Goal: Task Accomplishment & Management: Manage account settings

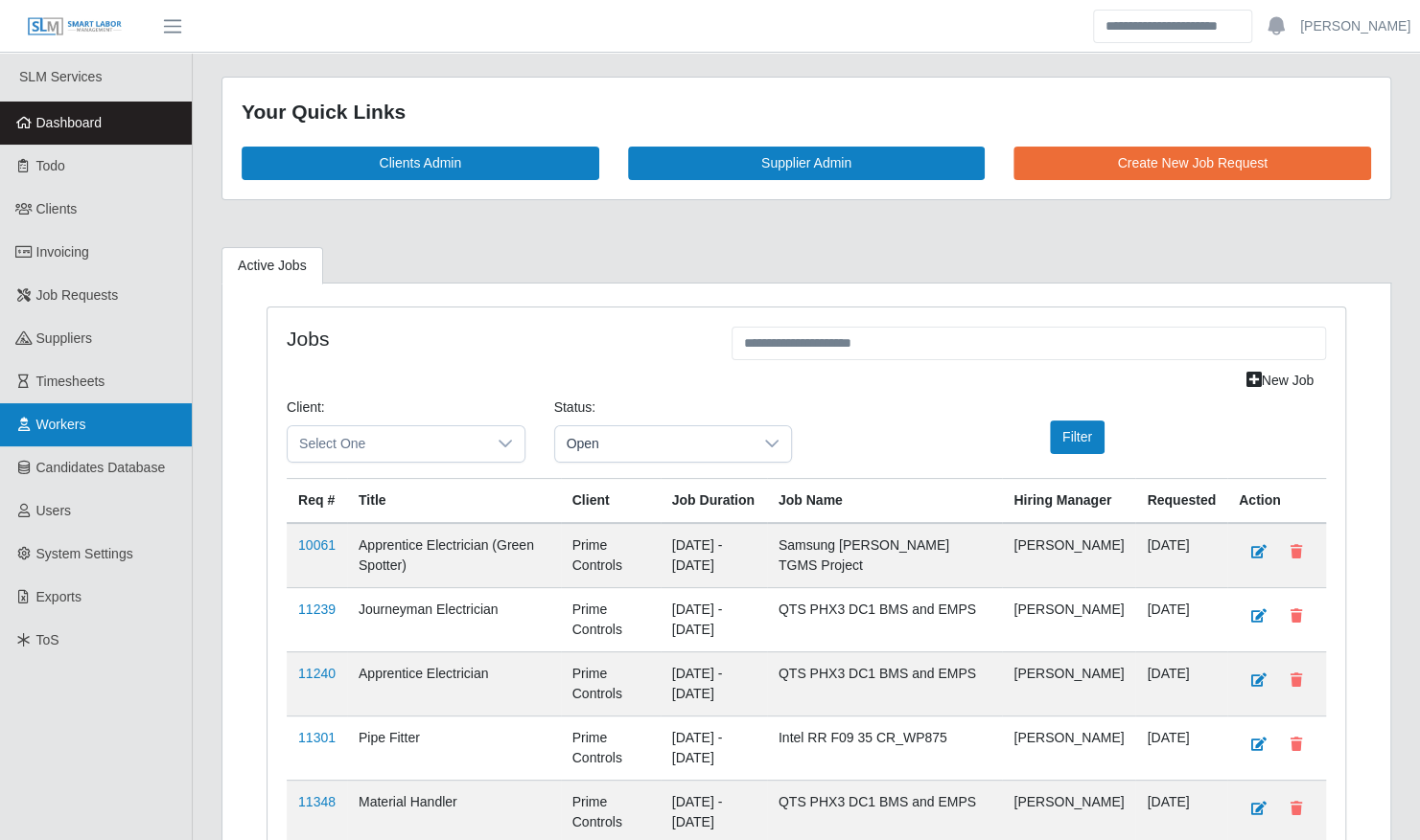
click at [79, 428] on span "Workers" at bounding box center [61, 425] width 50 height 15
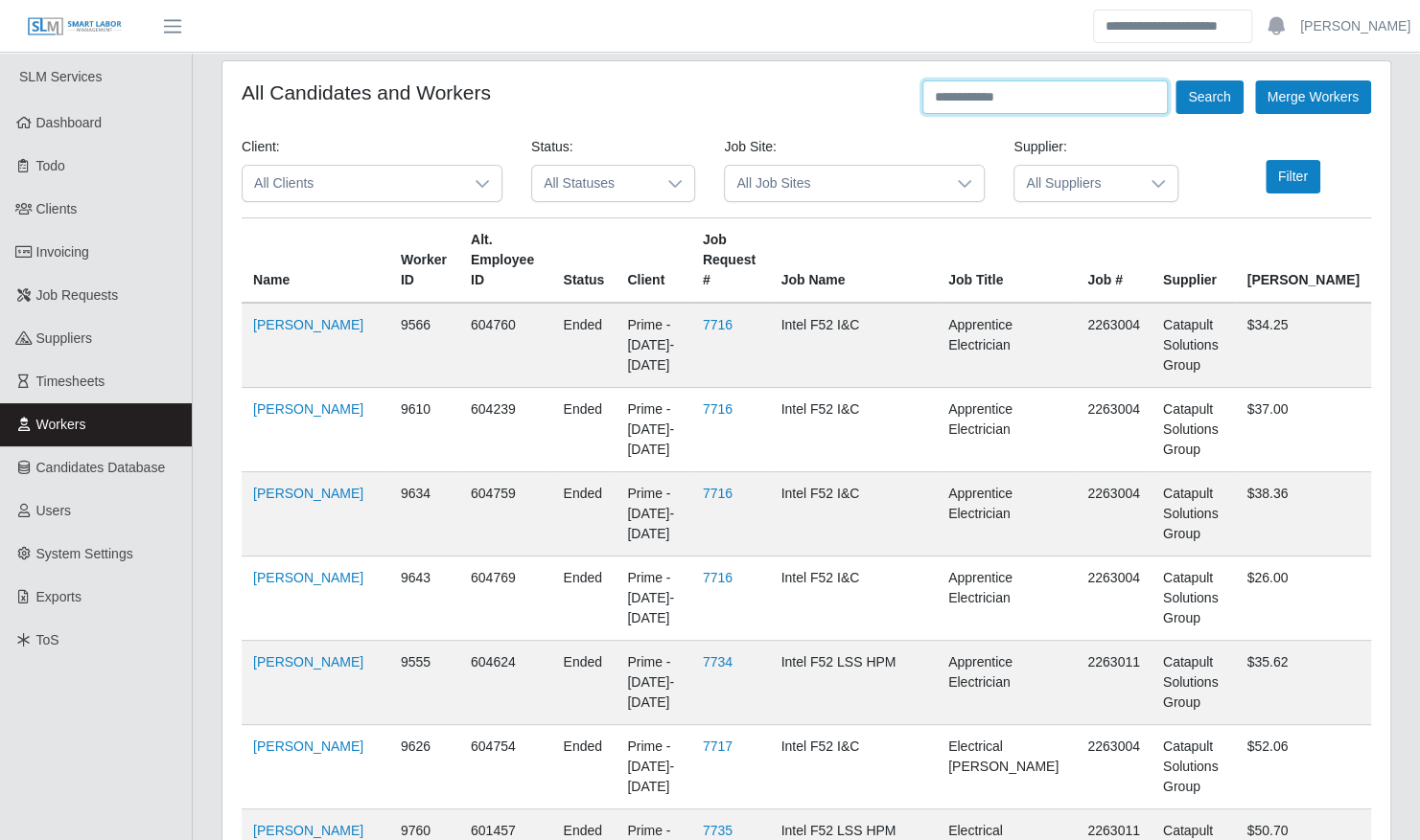
click at [1024, 105] on input "text" at bounding box center [1045, 97] width 246 height 34
type input "********"
click at [1175, 81] on button "Search" at bounding box center [1209, 97] width 67 height 34
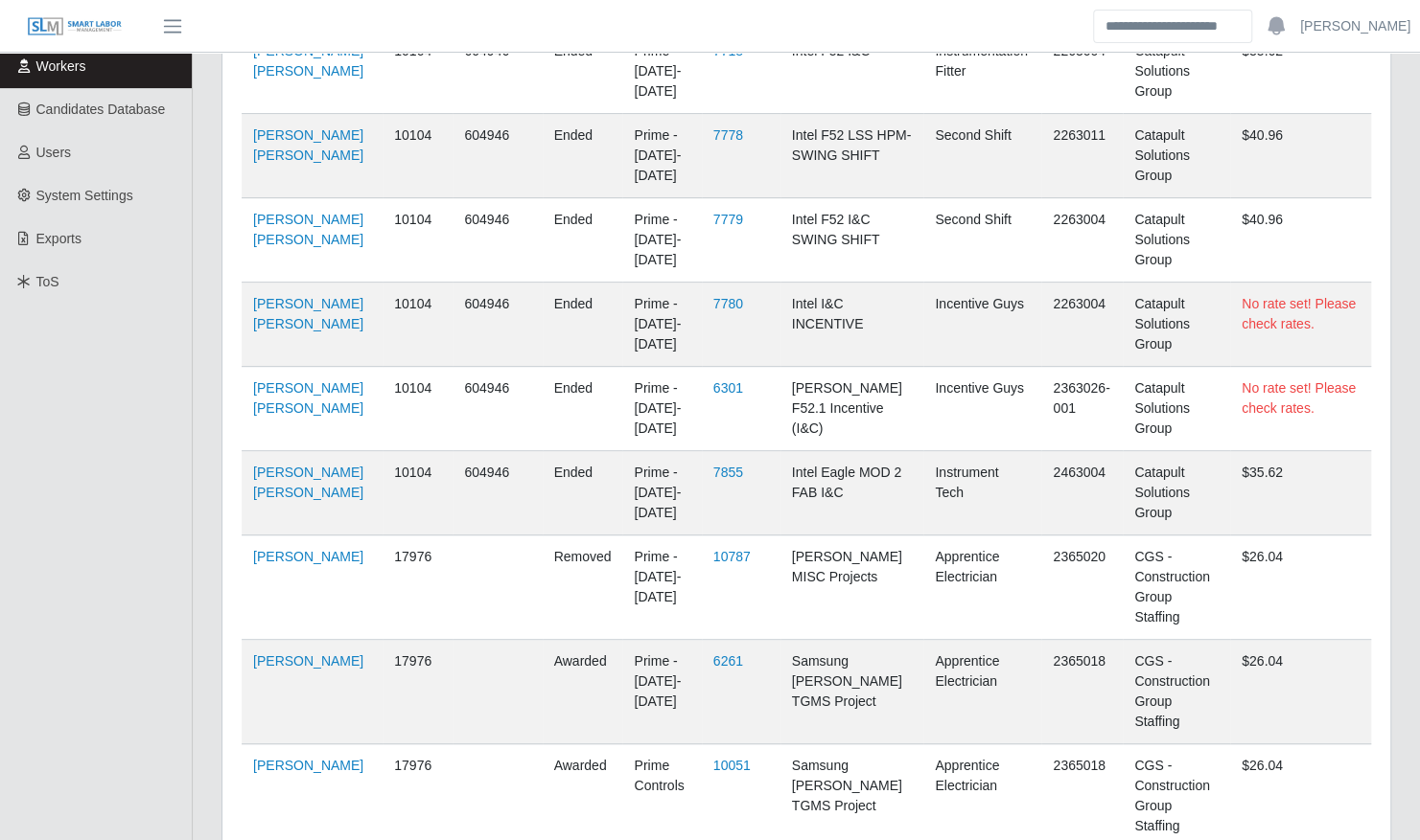
scroll to position [456, 0]
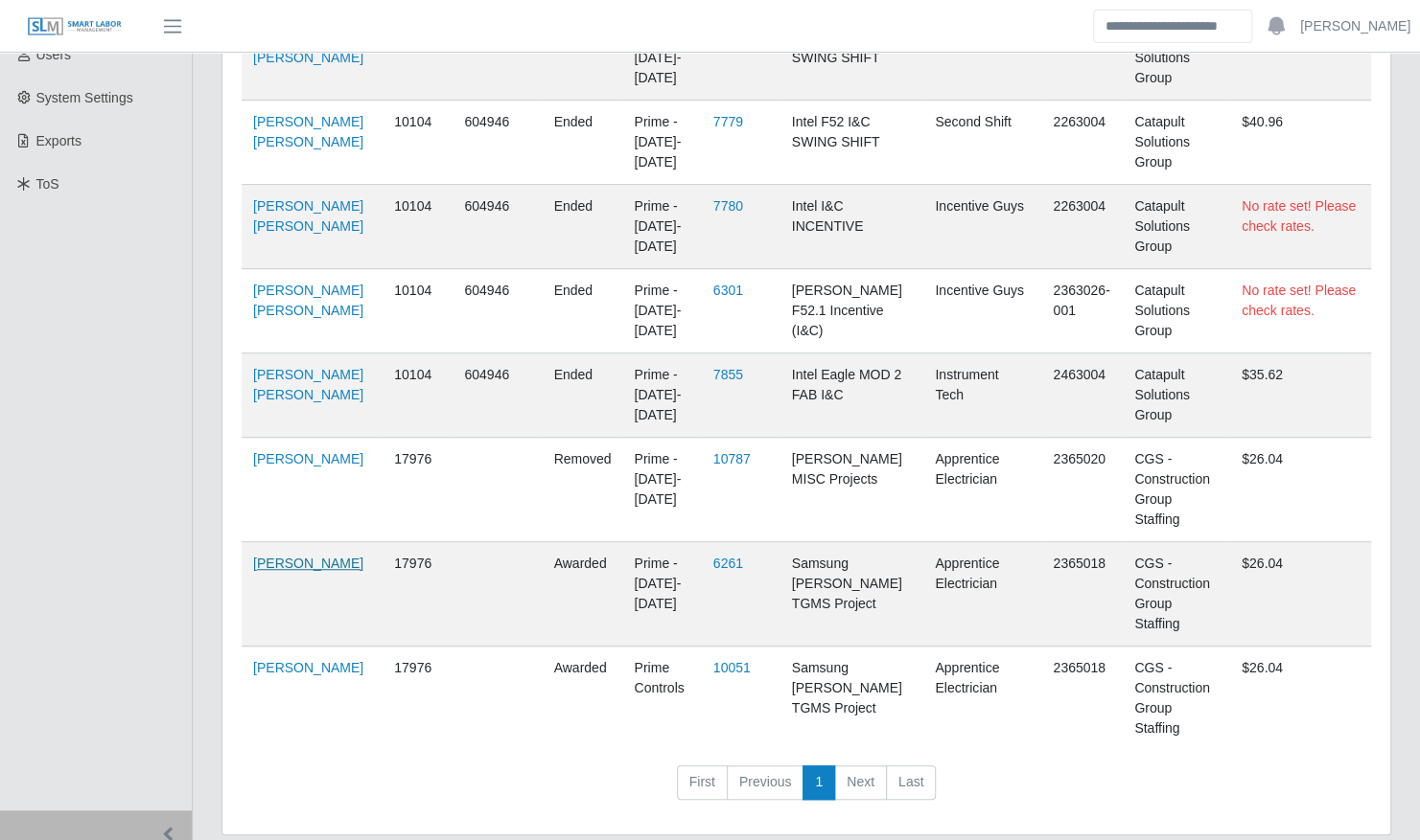
click at [292, 556] on link "[PERSON_NAME]" at bounding box center [308, 564] width 110 height 15
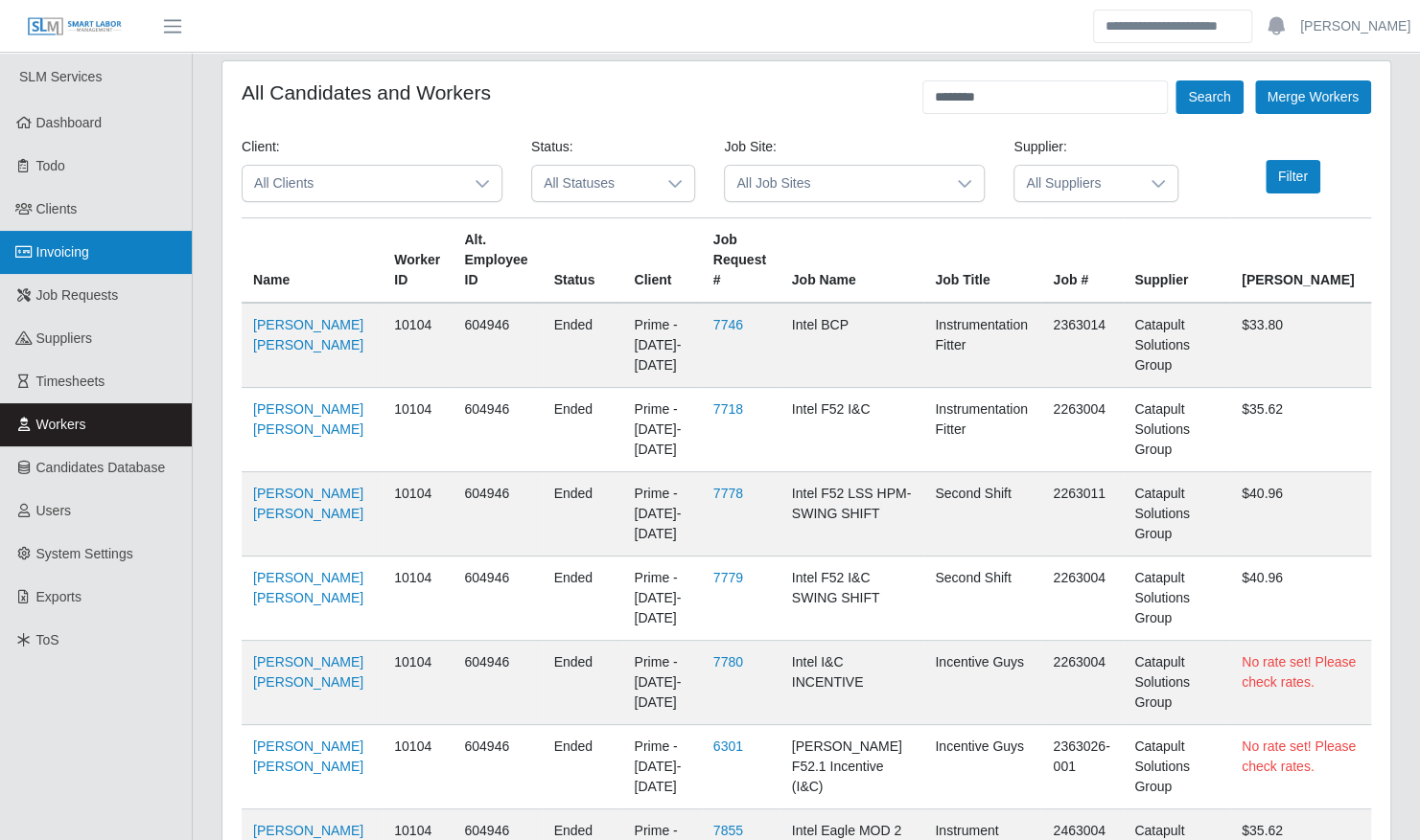
click at [67, 247] on span "Invoicing" at bounding box center [62, 252] width 53 height 15
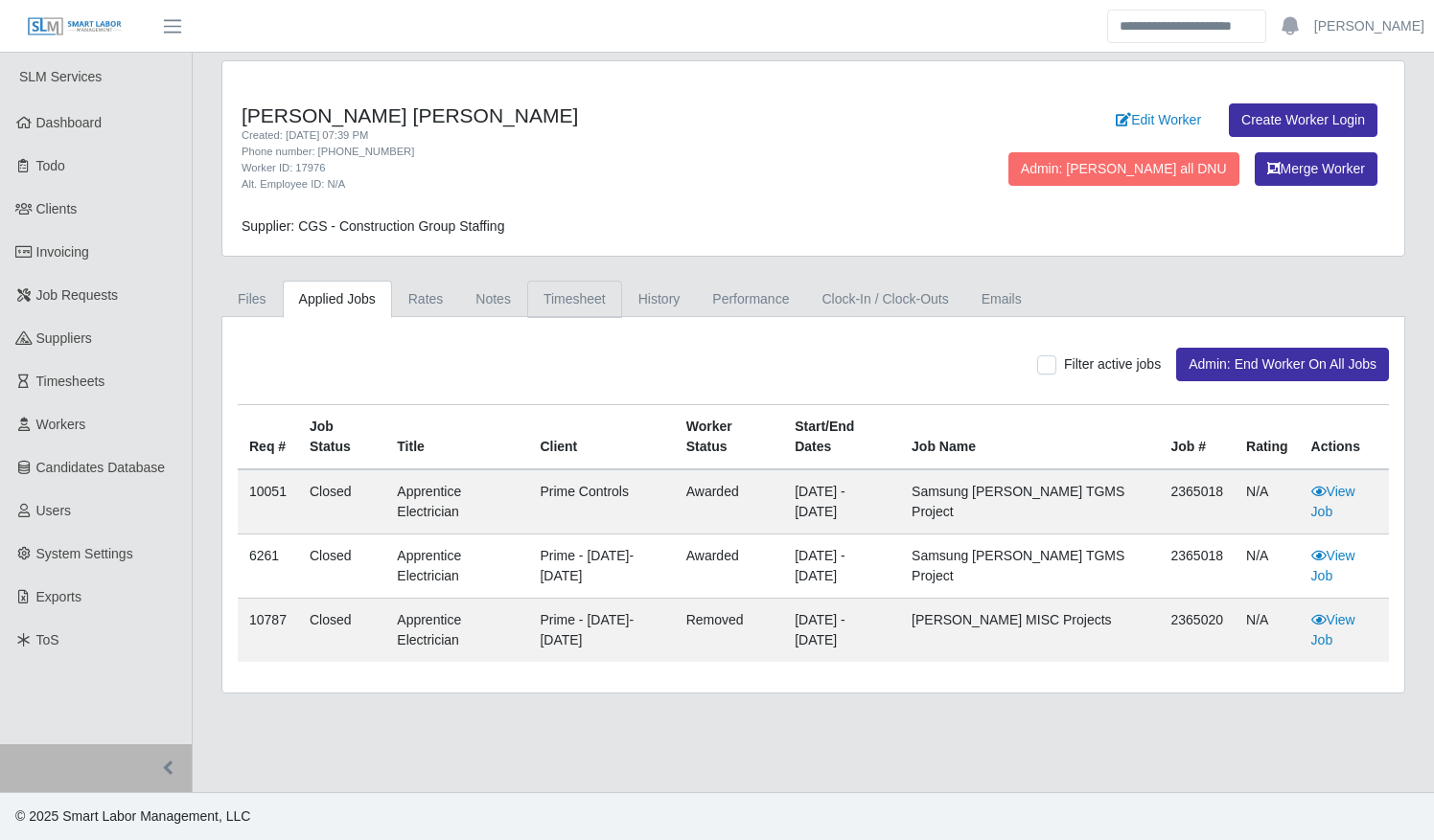
click at [552, 301] on link "Timesheet" at bounding box center [575, 299] width 95 height 37
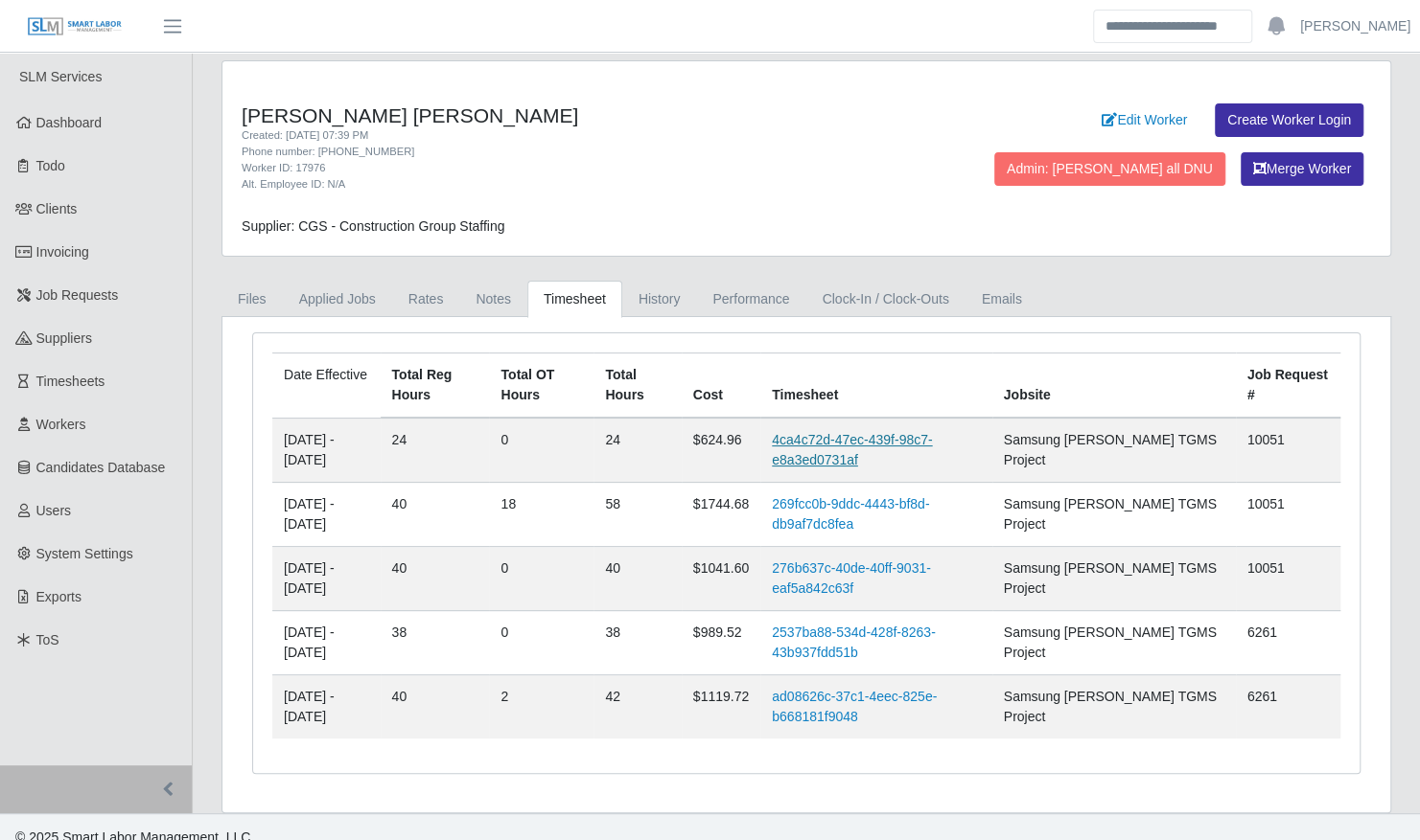
click at [880, 437] on link "4ca4c72d-47ec-439f-98c7-e8a3ed0731af" at bounding box center [851, 450] width 160 height 35
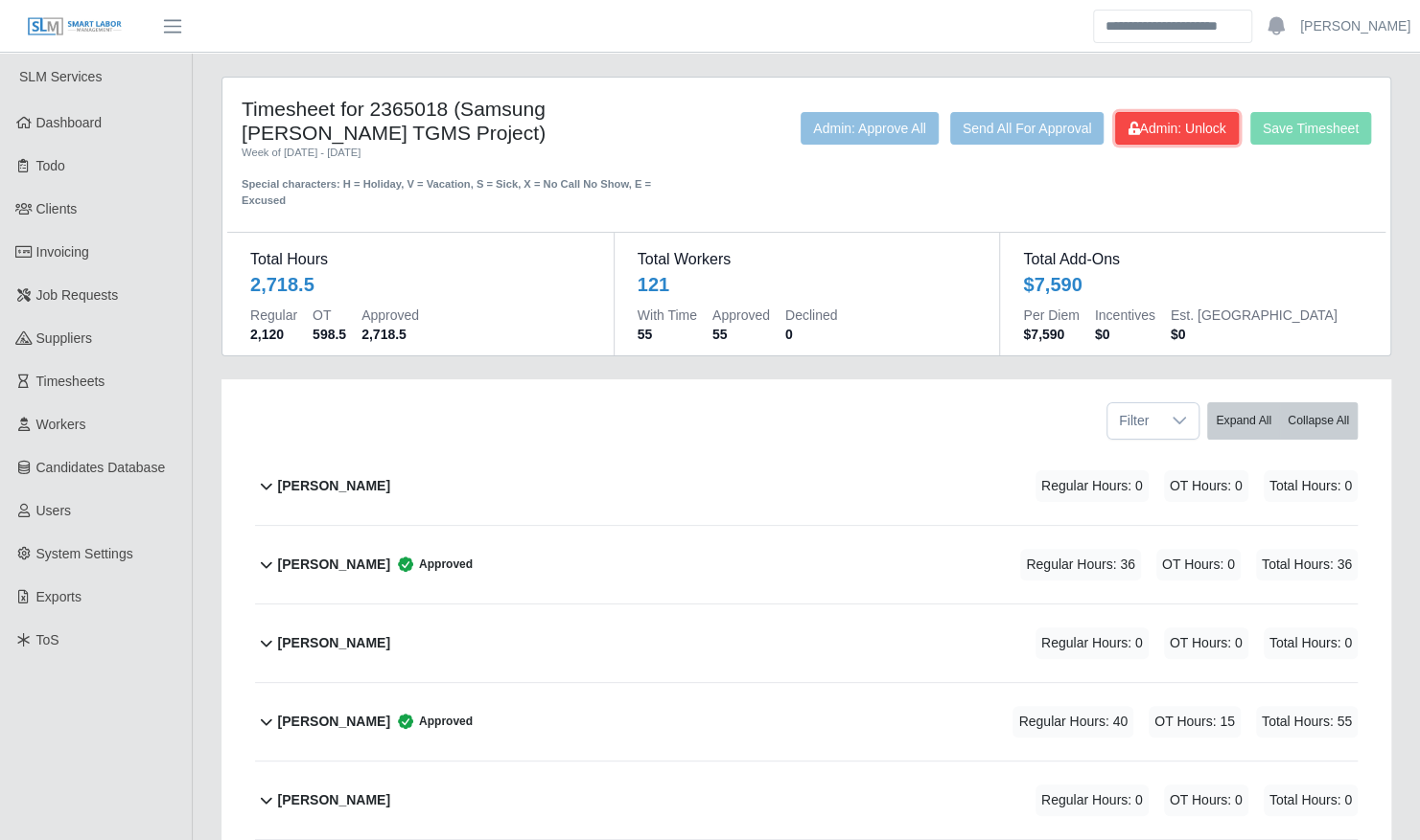
click at [1181, 123] on span "Admin: Unlock" at bounding box center [1176, 128] width 98 height 15
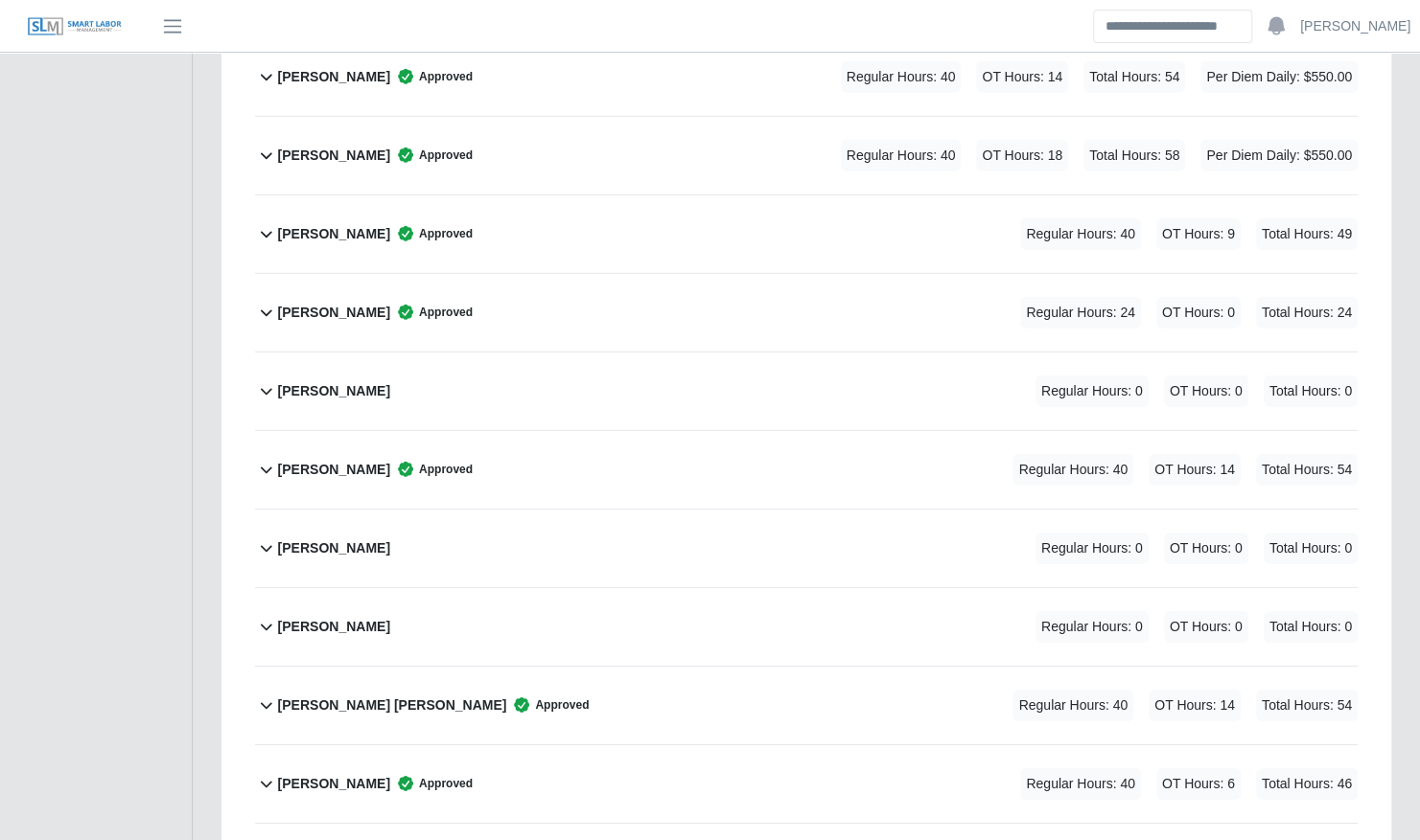
scroll to position [3125, 0]
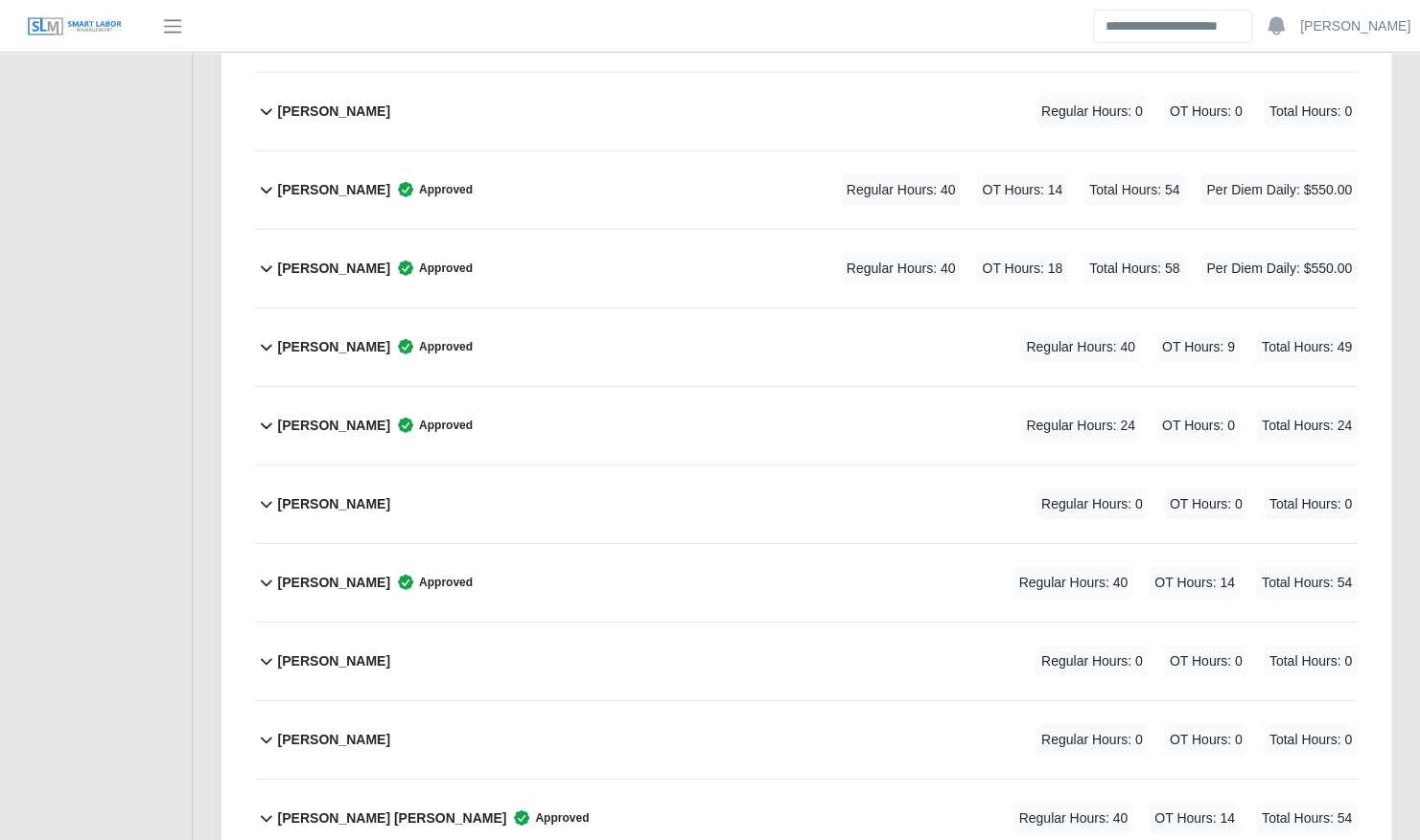
click at [683, 398] on div "Estefani Calles Dias Approved Regular Hours: 24 OT Hours: 0 Total Hours: 24" at bounding box center [817, 426] width 1079 height 78
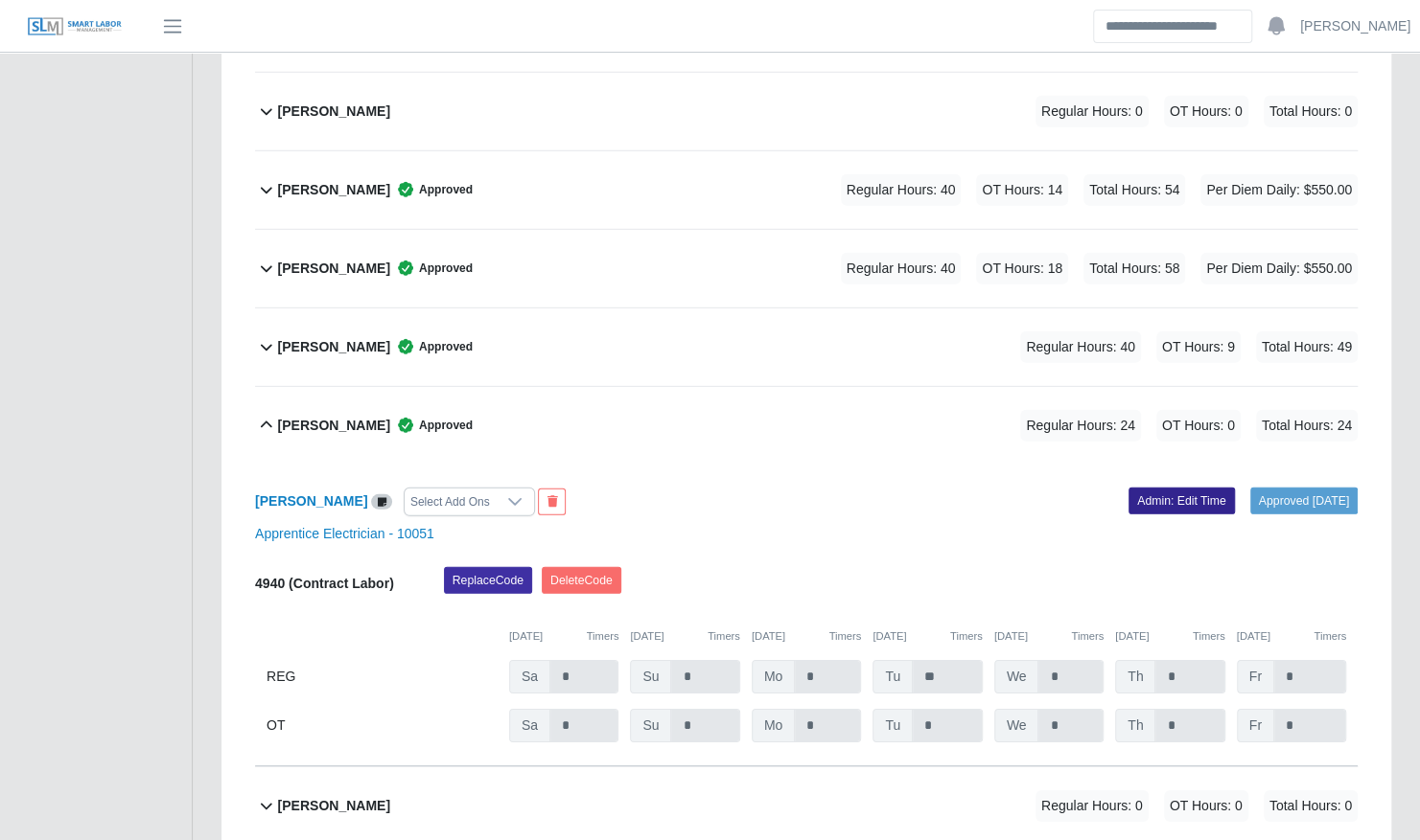
click at [1128, 488] on link "Admin: Edit Time" at bounding box center [1181, 502] width 106 height 27
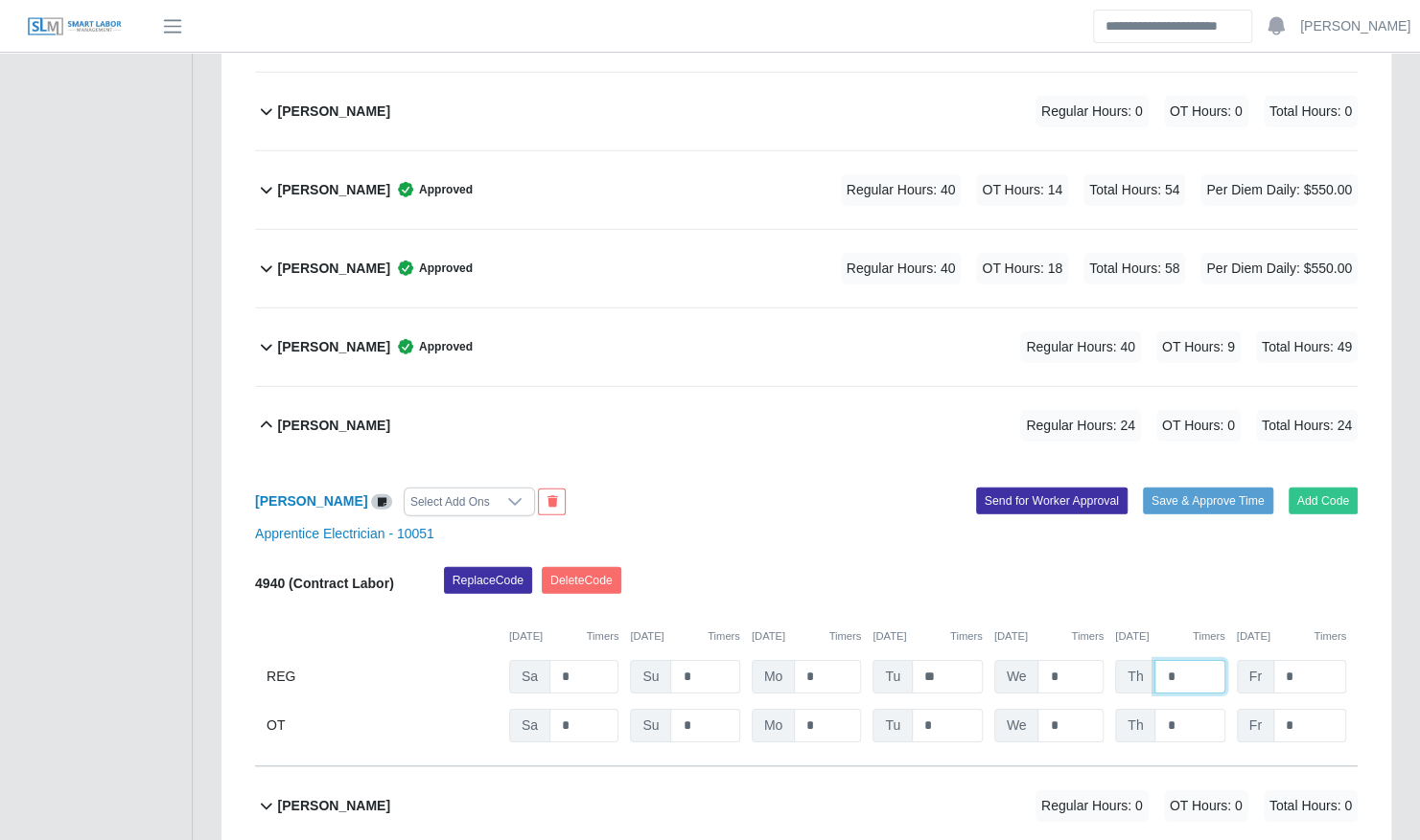
click at [1156, 661] on input "*" at bounding box center [1189, 677] width 70 height 34
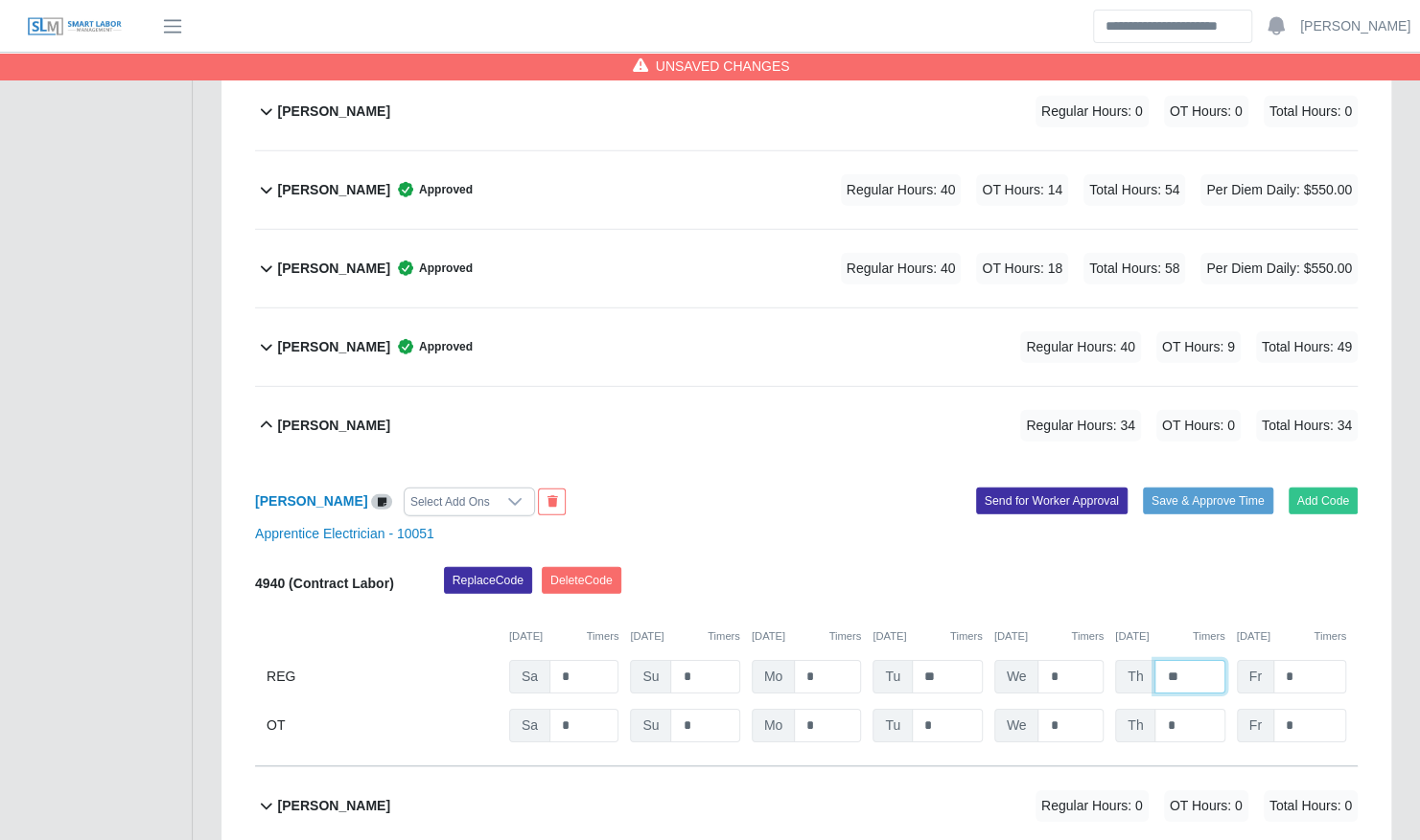
type input "**"
type input "*"
click at [1196, 488] on button "Save & Approve Time" at bounding box center [1208, 502] width 130 height 27
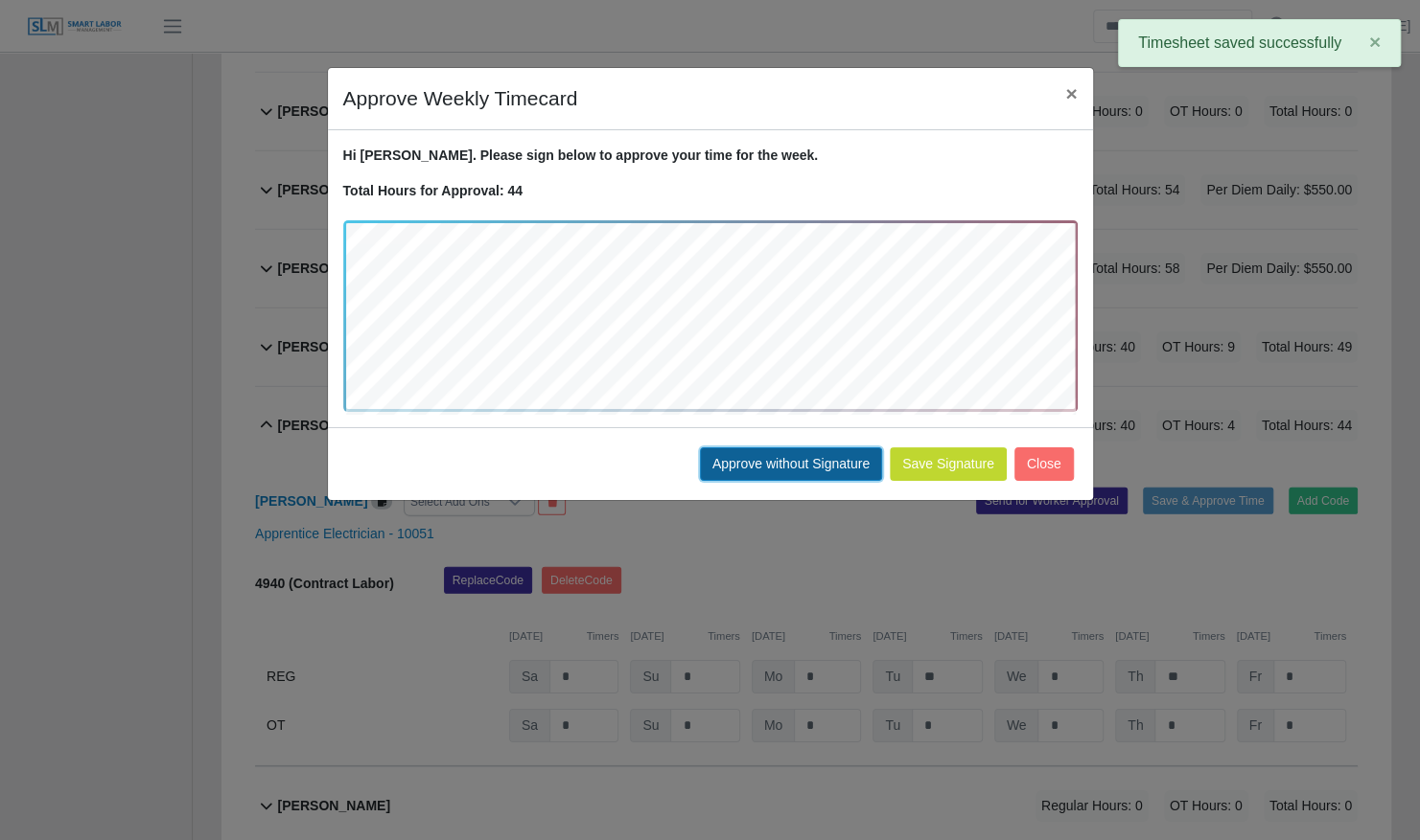
click at [802, 455] on button "Approve without Signature" at bounding box center [791, 464] width 182 height 34
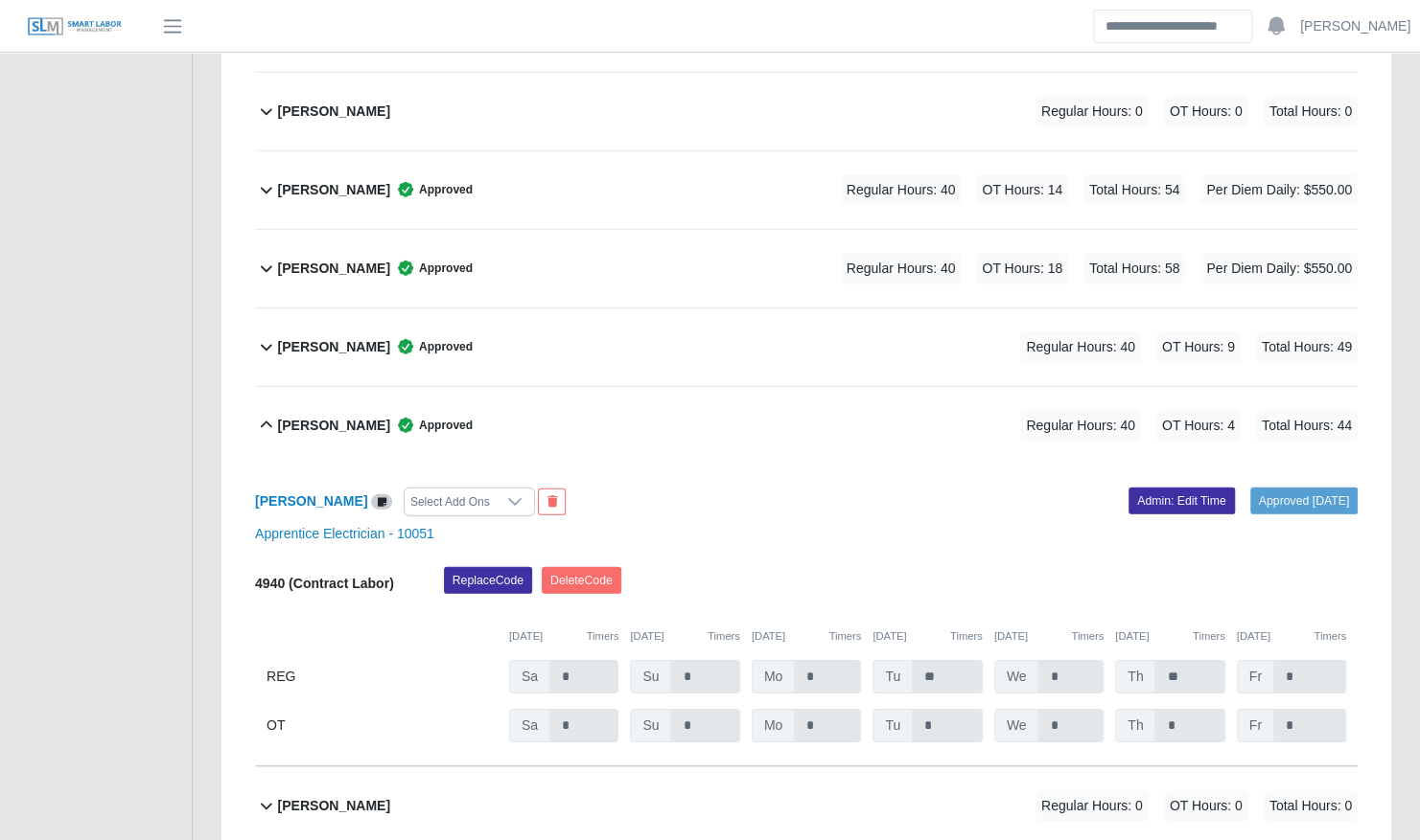
click at [395, 410] on div "Estefani Calles Dias Approved" at bounding box center [375, 426] width 195 height 32
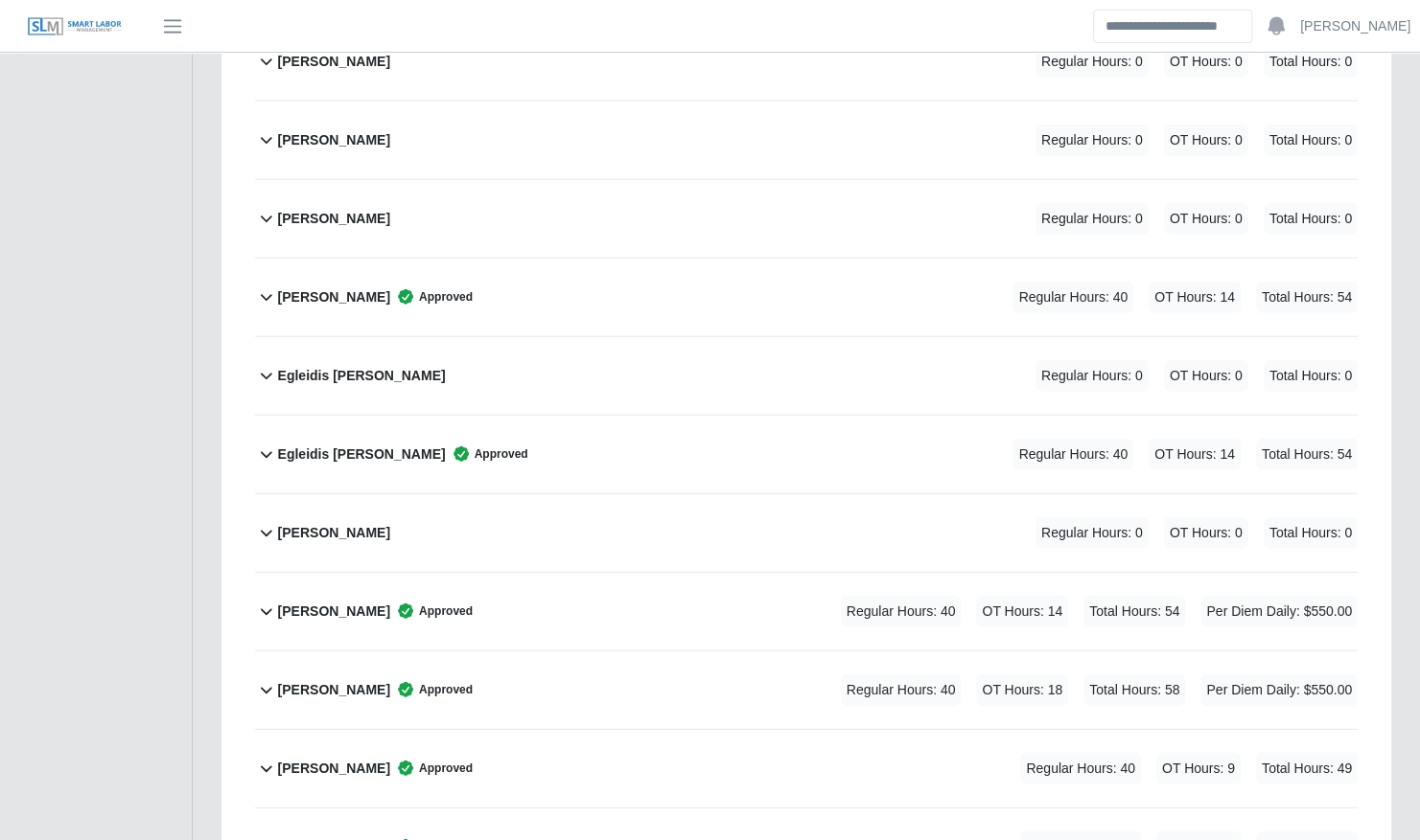
scroll to position [2658, 0]
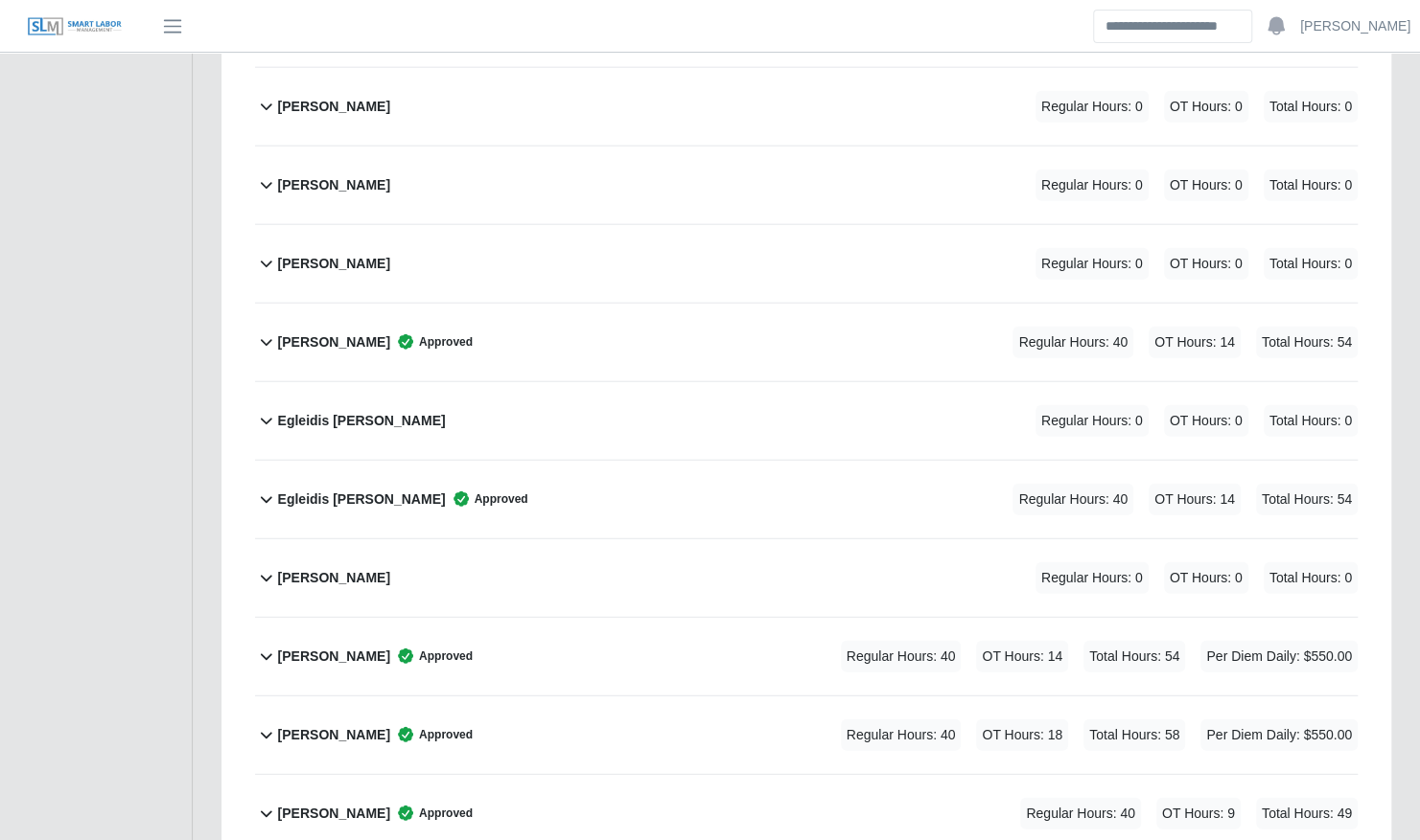
click at [334, 333] on b "Efrain Contreras Jaimes" at bounding box center [334, 342] width 112 height 20
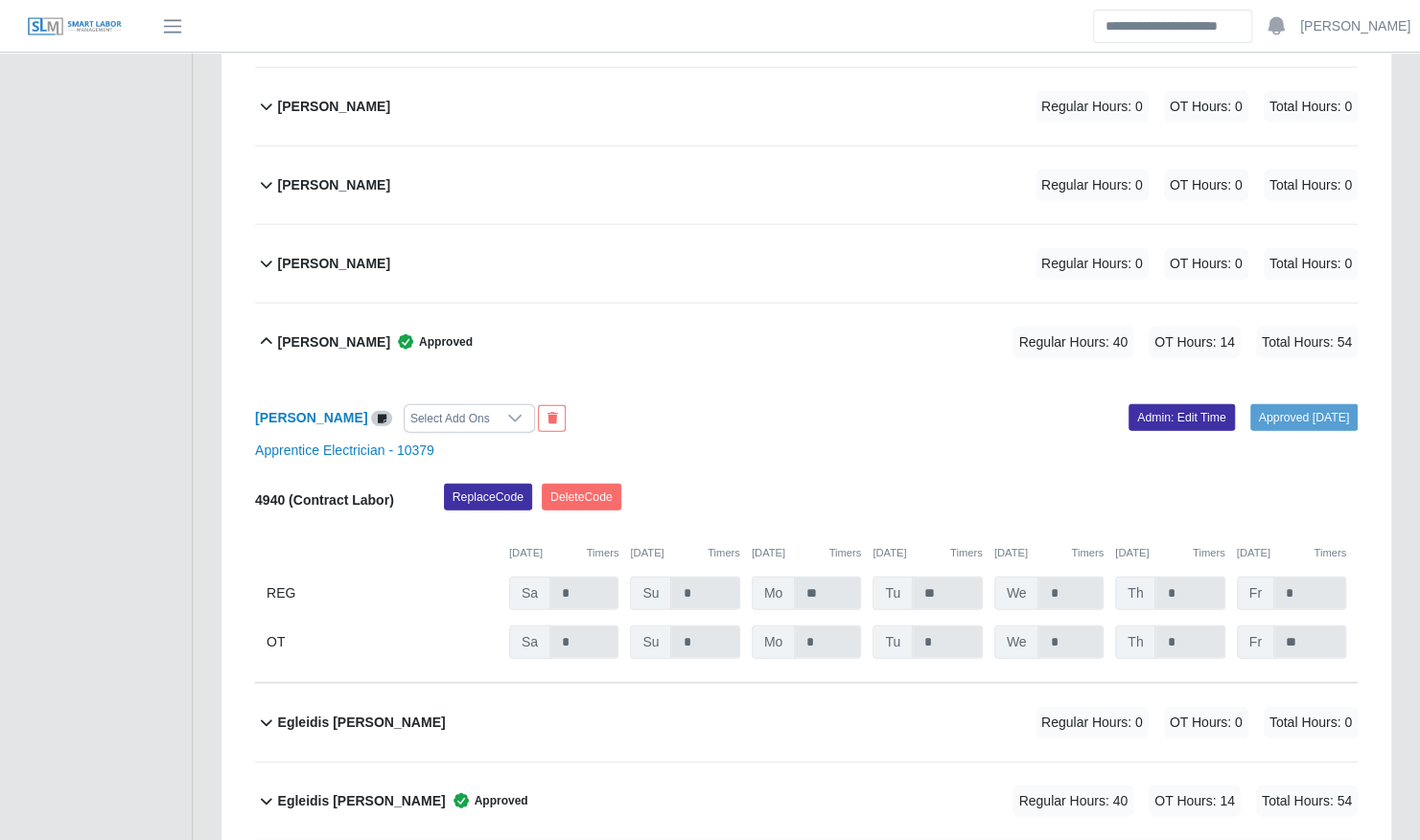
click at [339, 333] on b "Efrain Contreras Jaimes" at bounding box center [334, 342] width 112 height 20
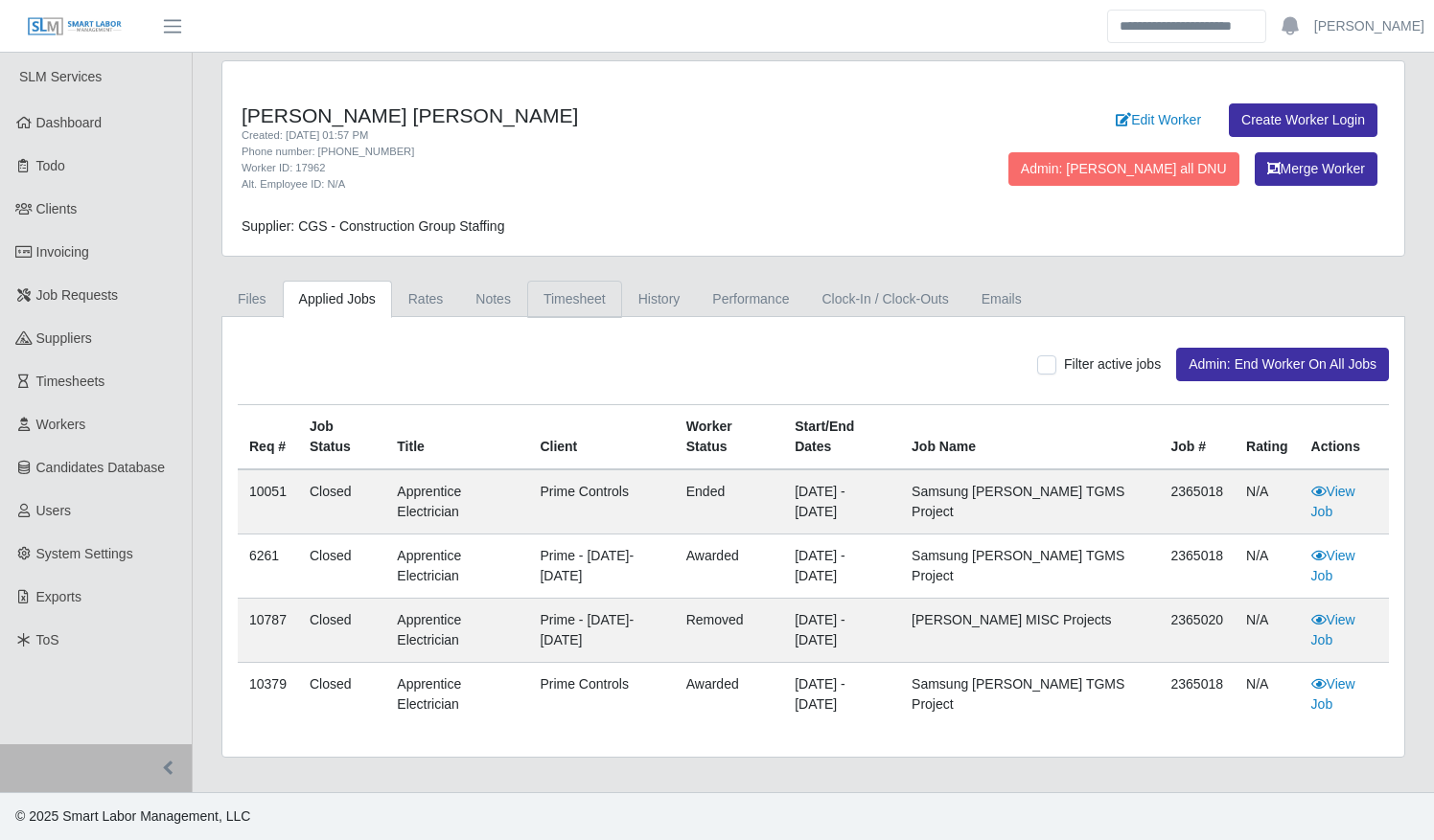
click at [566, 300] on link "Timesheet" at bounding box center [575, 299] width 95 height 37
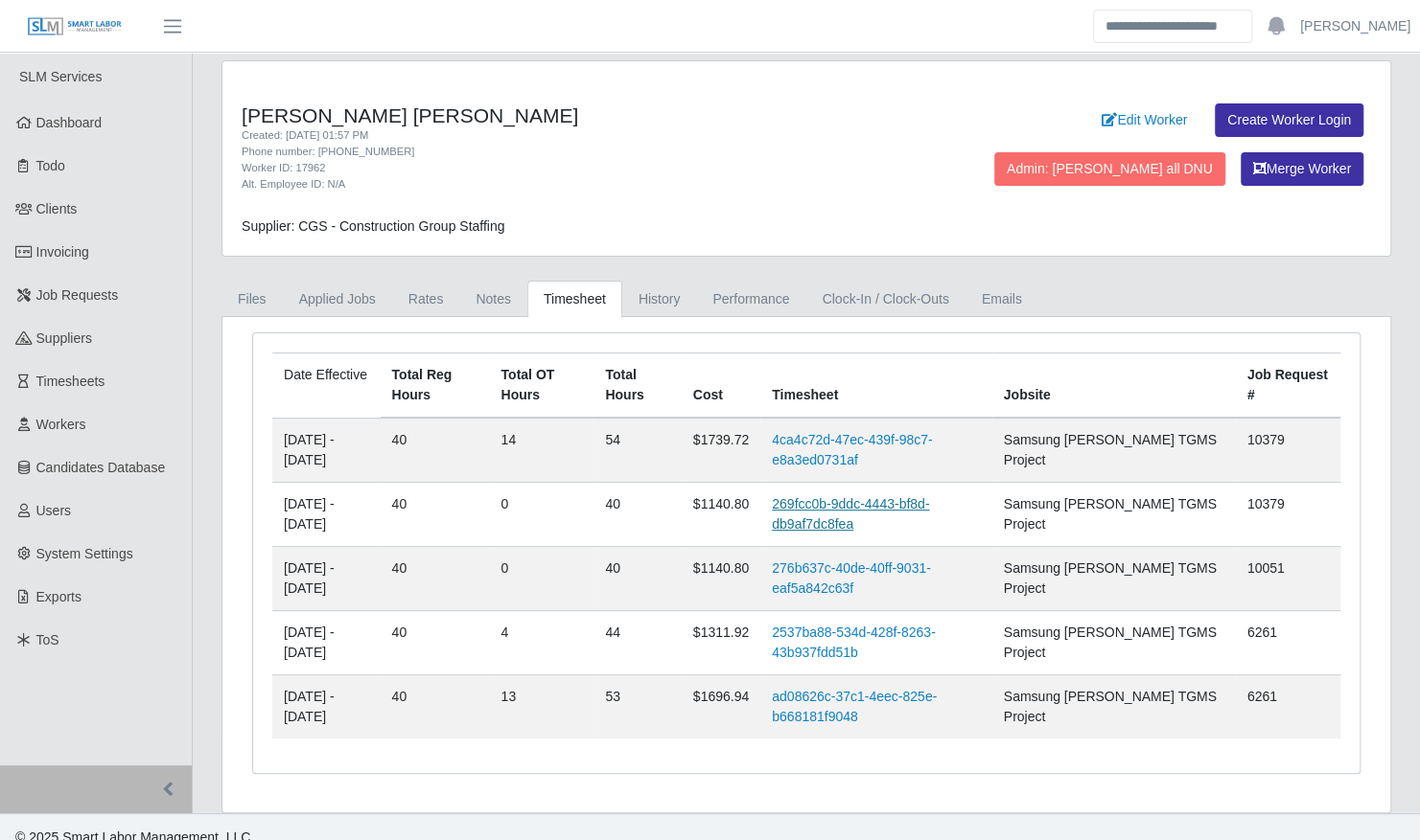
click at [876, 511] on link "269fcc0b-9ddc-4443-bf8d-db9af7dc8fea" at bounding box center [850, 514] width 157 height 35
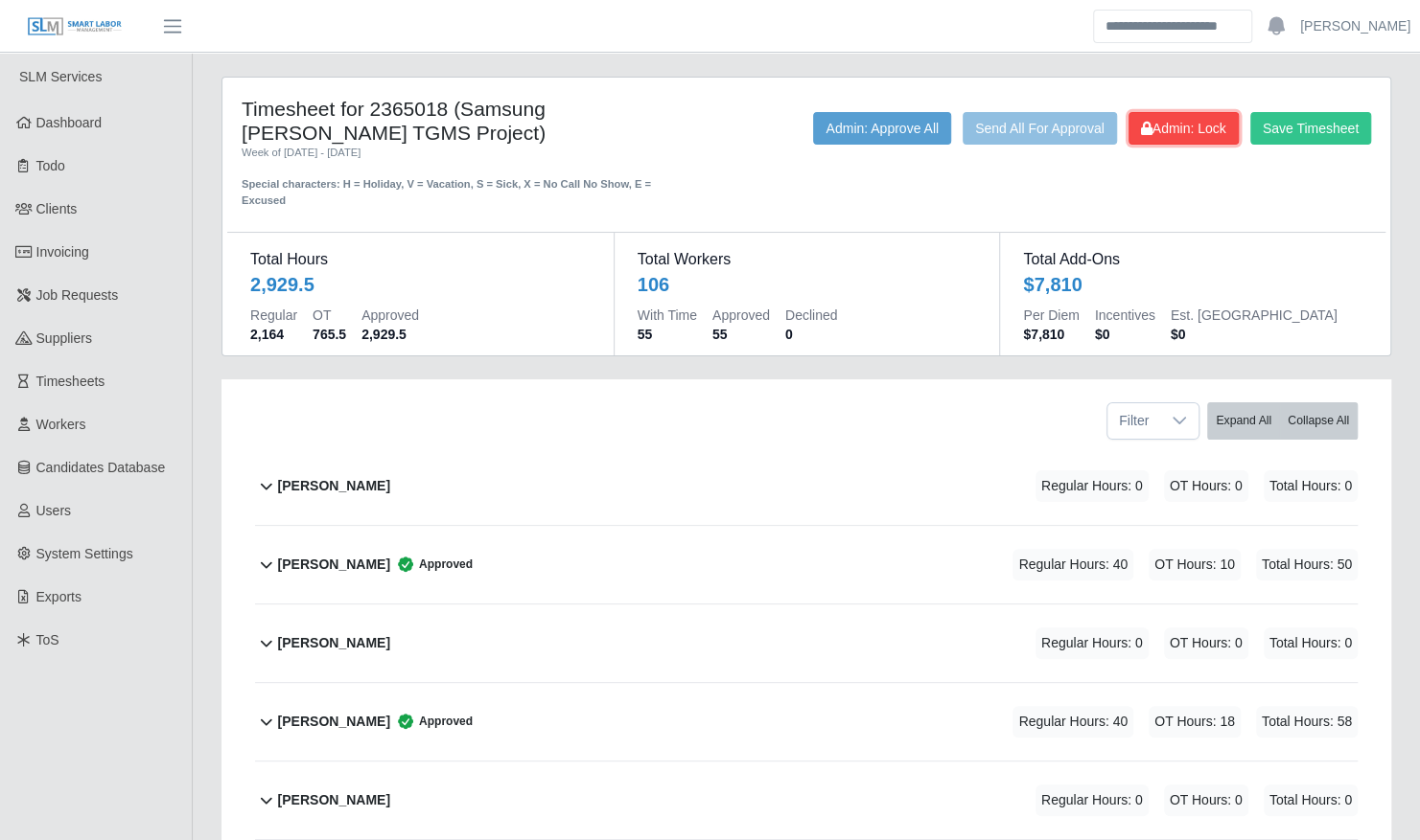
drag, startPoint x: 1179, startPoint y: 132, endPoint x: 762, endPoint y: 506, distance: 560.1
click at [1179, 134] on span "Admin: Lock" at bounding box center [1183, 128] width 85 height 15
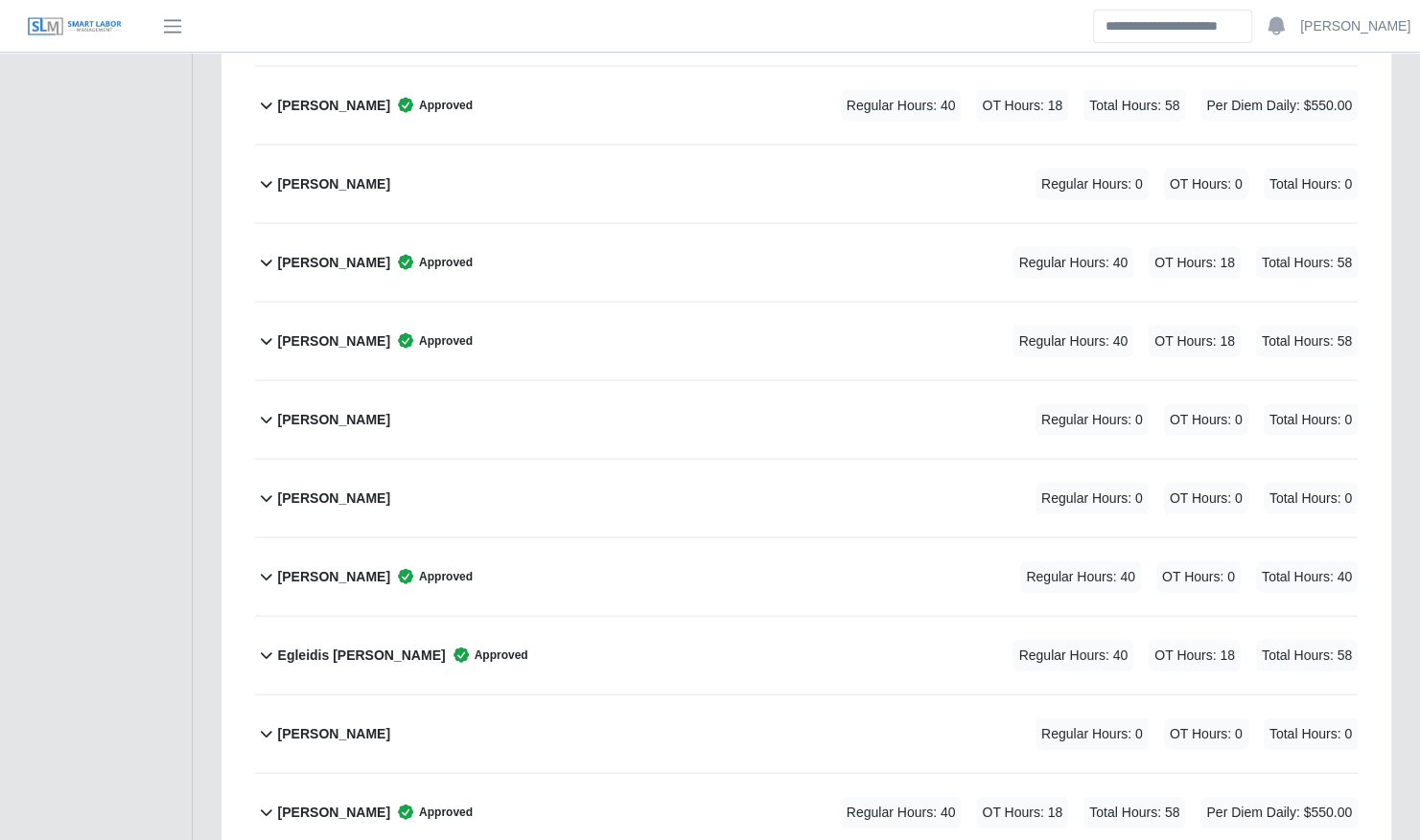
scroll to position [2122, 0]
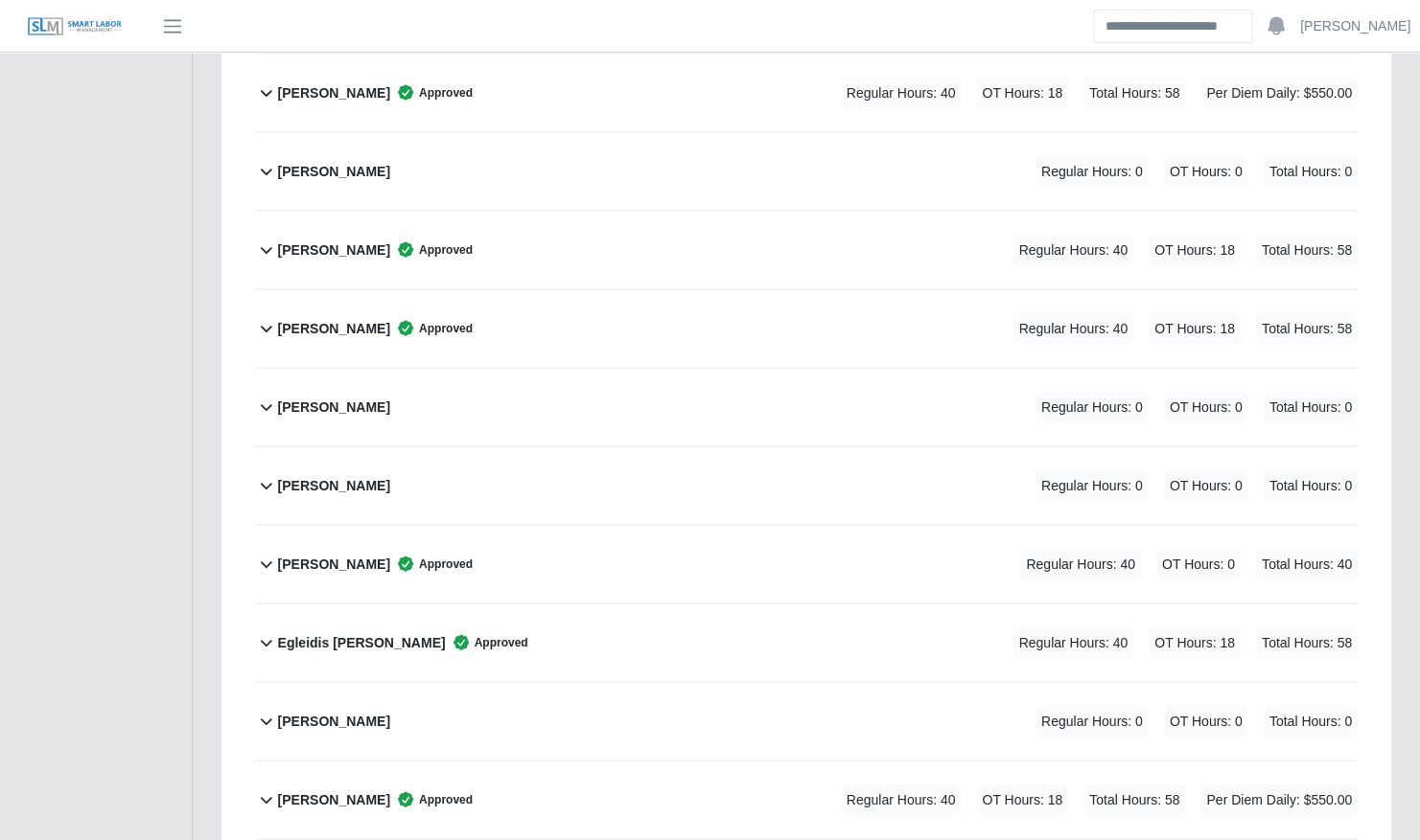
click at [621, 536] on div "Efrain Contreras Jaimes Approved Regular Hours: 40 OT Hours: 0 Total Hours: 40" at bounding box center [817, 564] width 1079 height 78
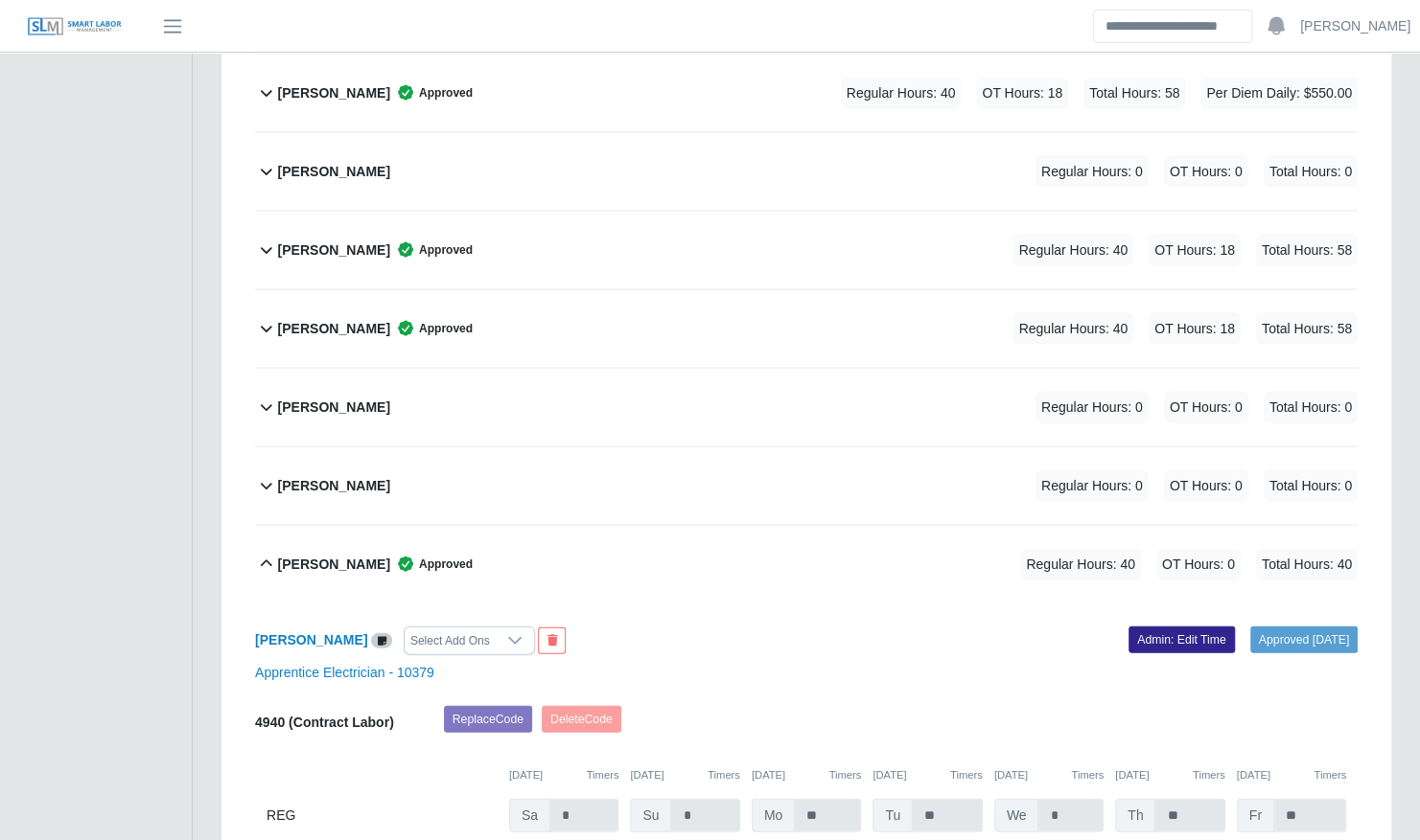
click at [1139, 626] on link "Admin: Edit Time" at bounding box center [1181, 640] width 106 height 27
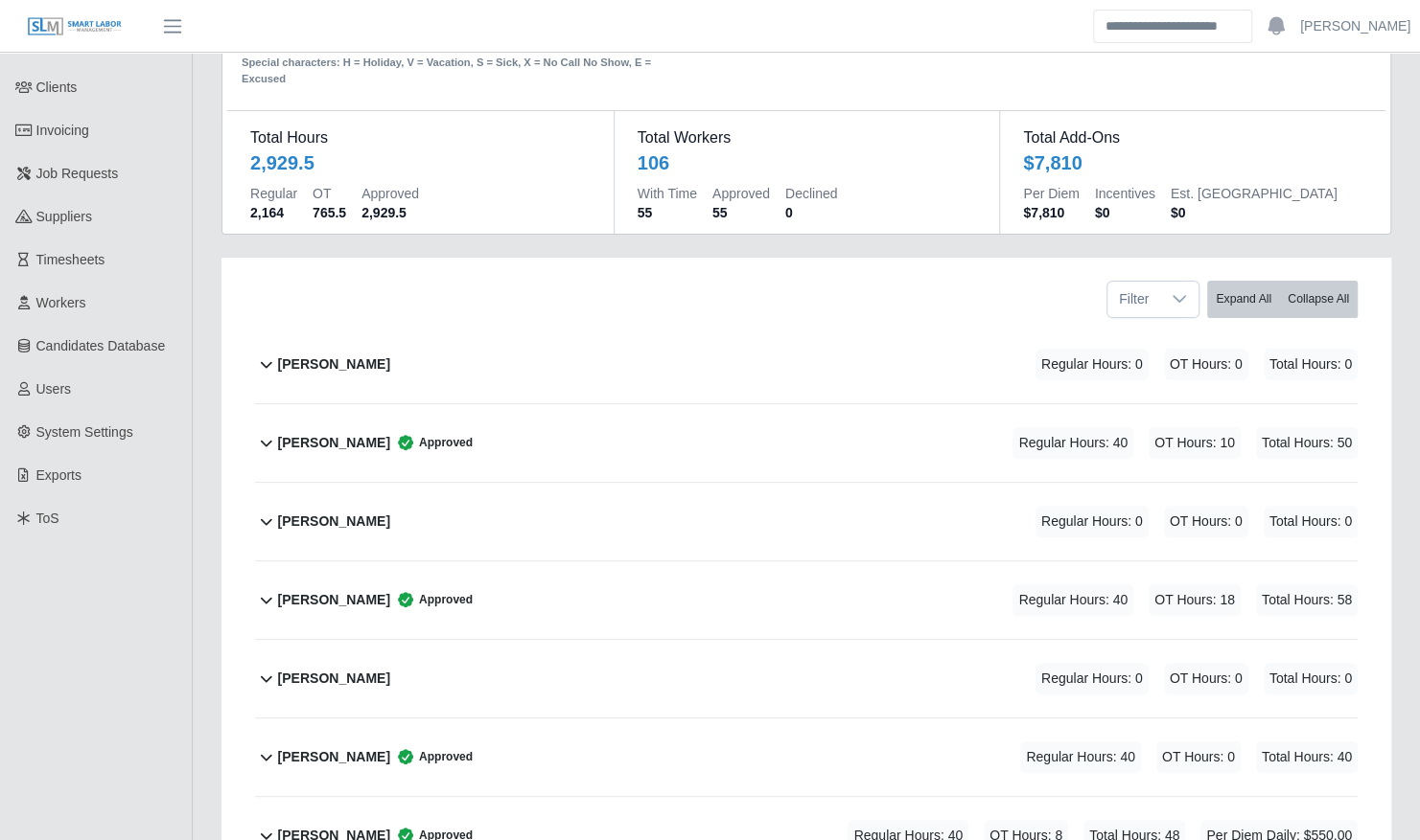
scroll to position [0, 0]
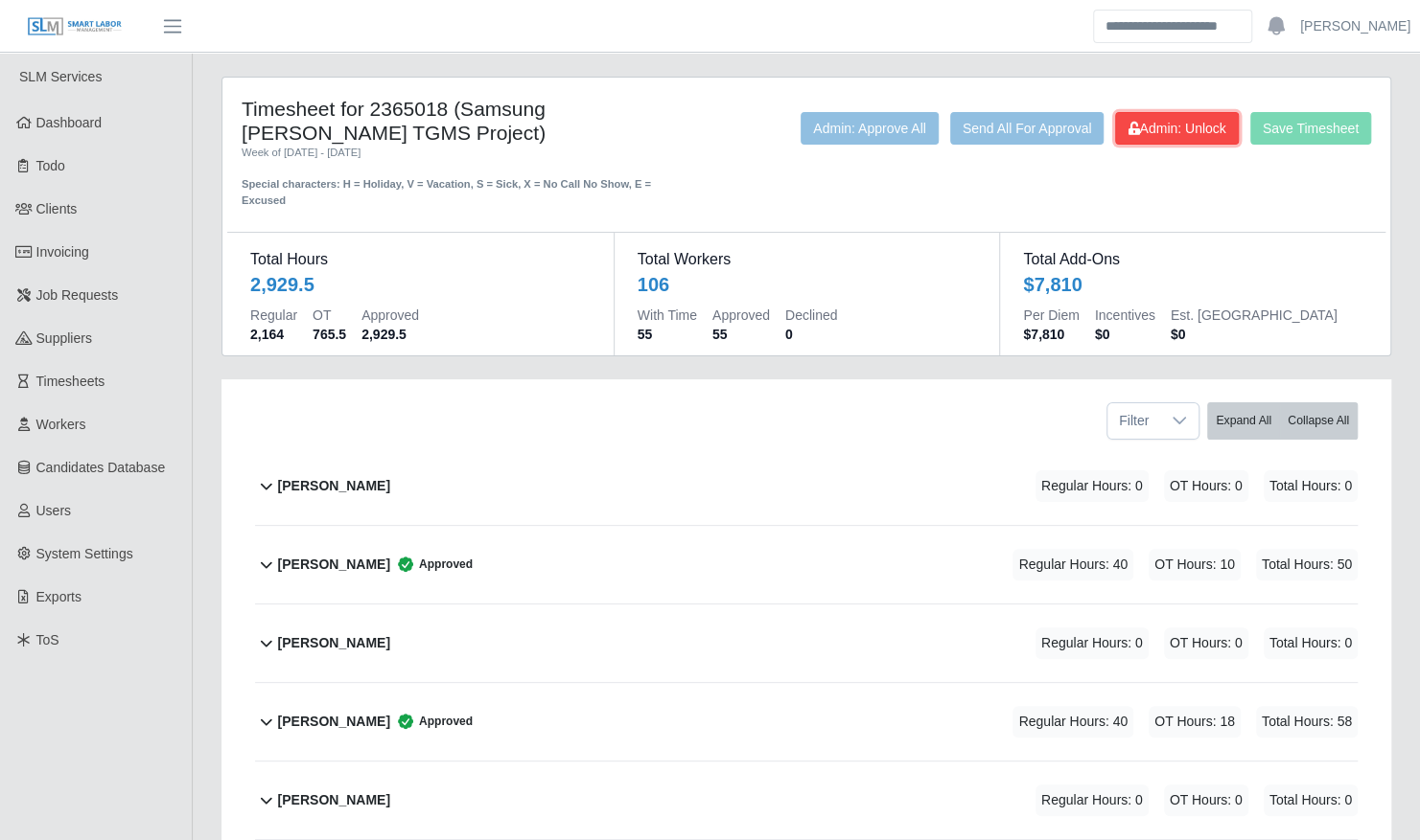
click at [1143, 132] on span "Admin: Unlock" at bounding box center [1176, 128] width 98 height 15
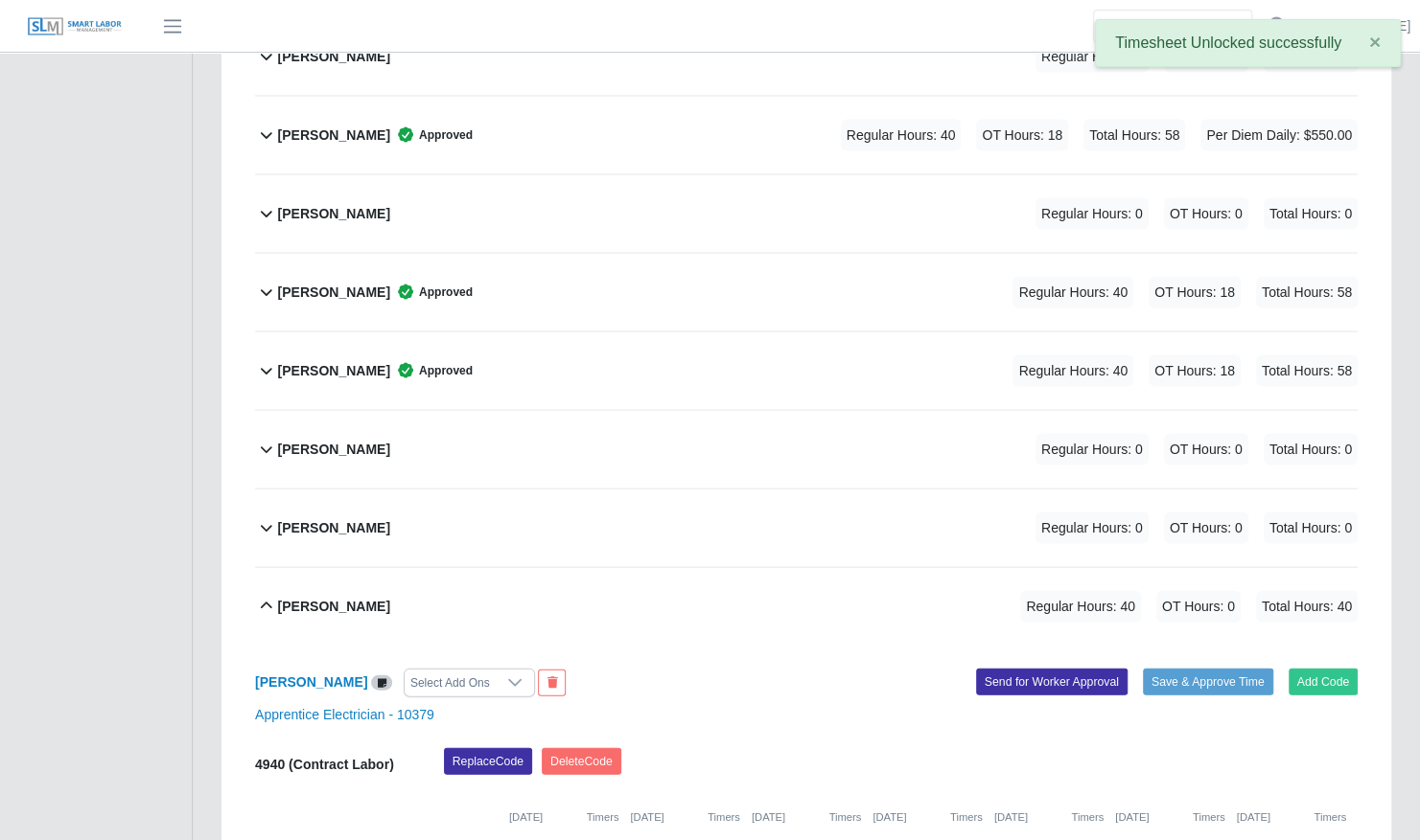
scroll to position [2378, 0]
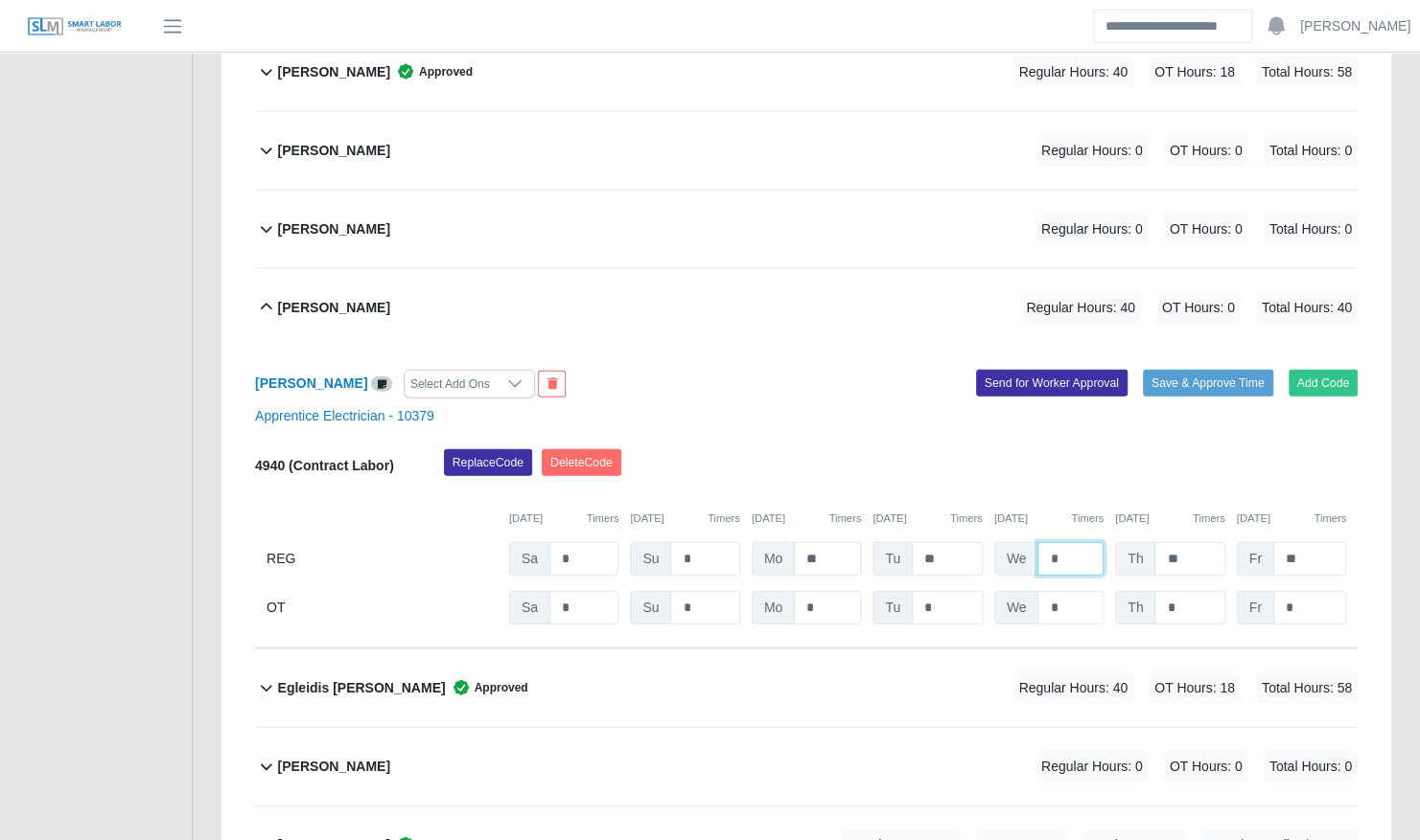
click at [1041, 543] on input "*" at bounding box center [1070, 559] width 66 height 34
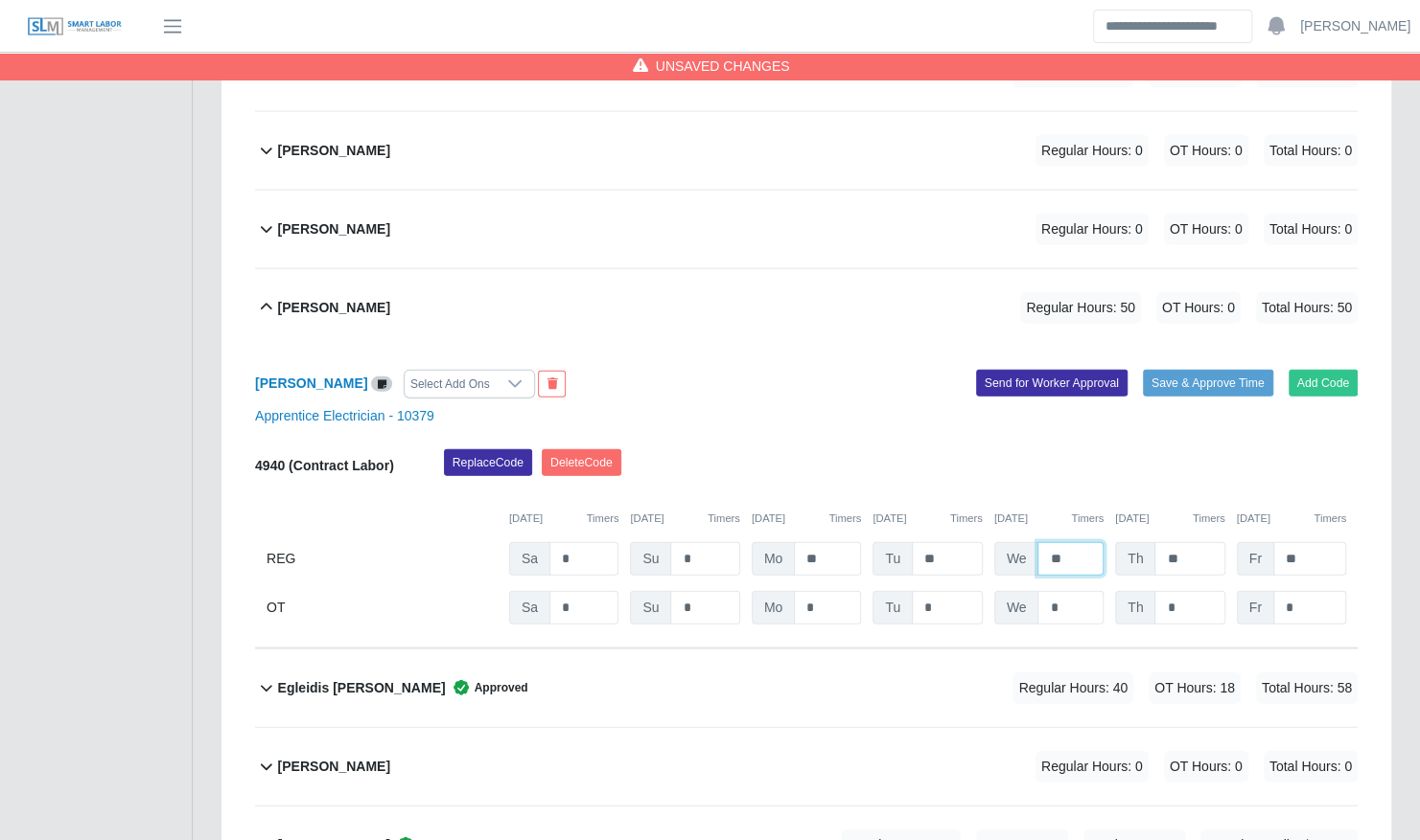
type input "**"
click at [1277, 592] on input "*" at bounding box center [1310, 608] width 73 height 34
type input "**"
drag, startPoint x: 1304, startPoint y: 528, endPoint x: 1260, endPoint y: 528, distance: 44.0
click at [1260, 543] on div "Fr **" at bounding box center [1291, 559] width 109 height 34
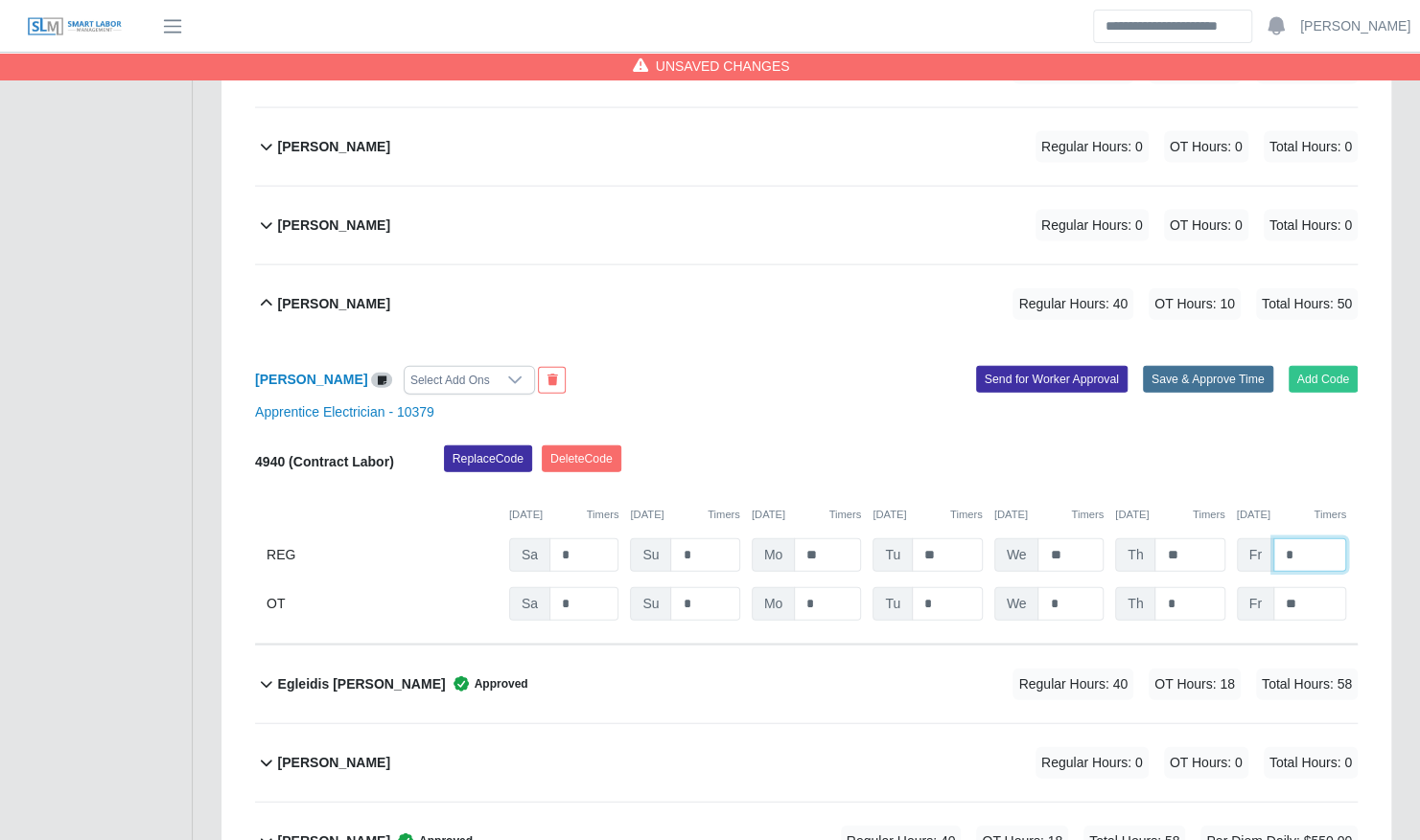
type input "*"
click at [1185, 365] on button "Save & Approve Time" at bounding box center [1208, 379] width 130 height 27
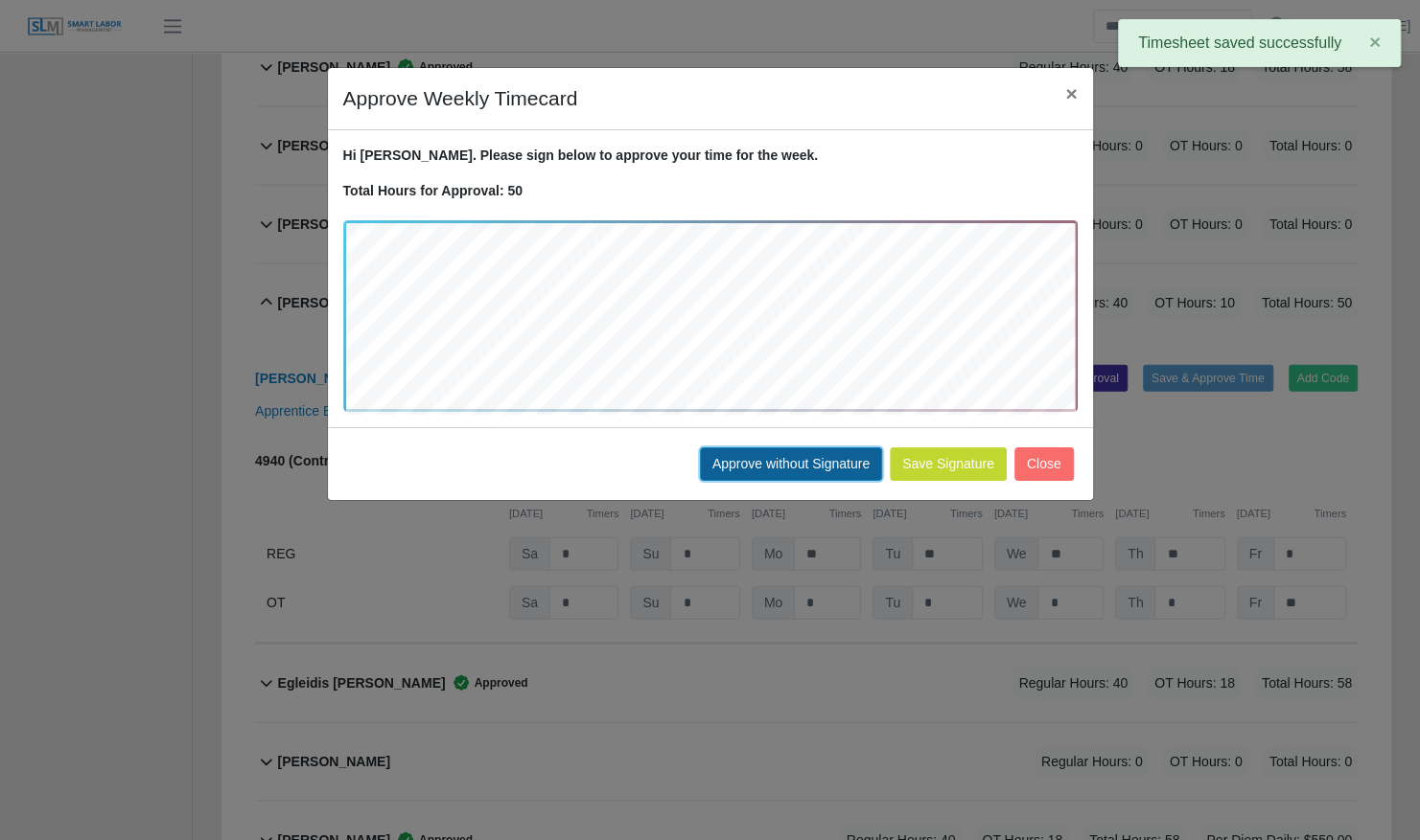
click at [795, 456] on button "Approve without Signature" at bounding box center [791, 464] width 182 height 34
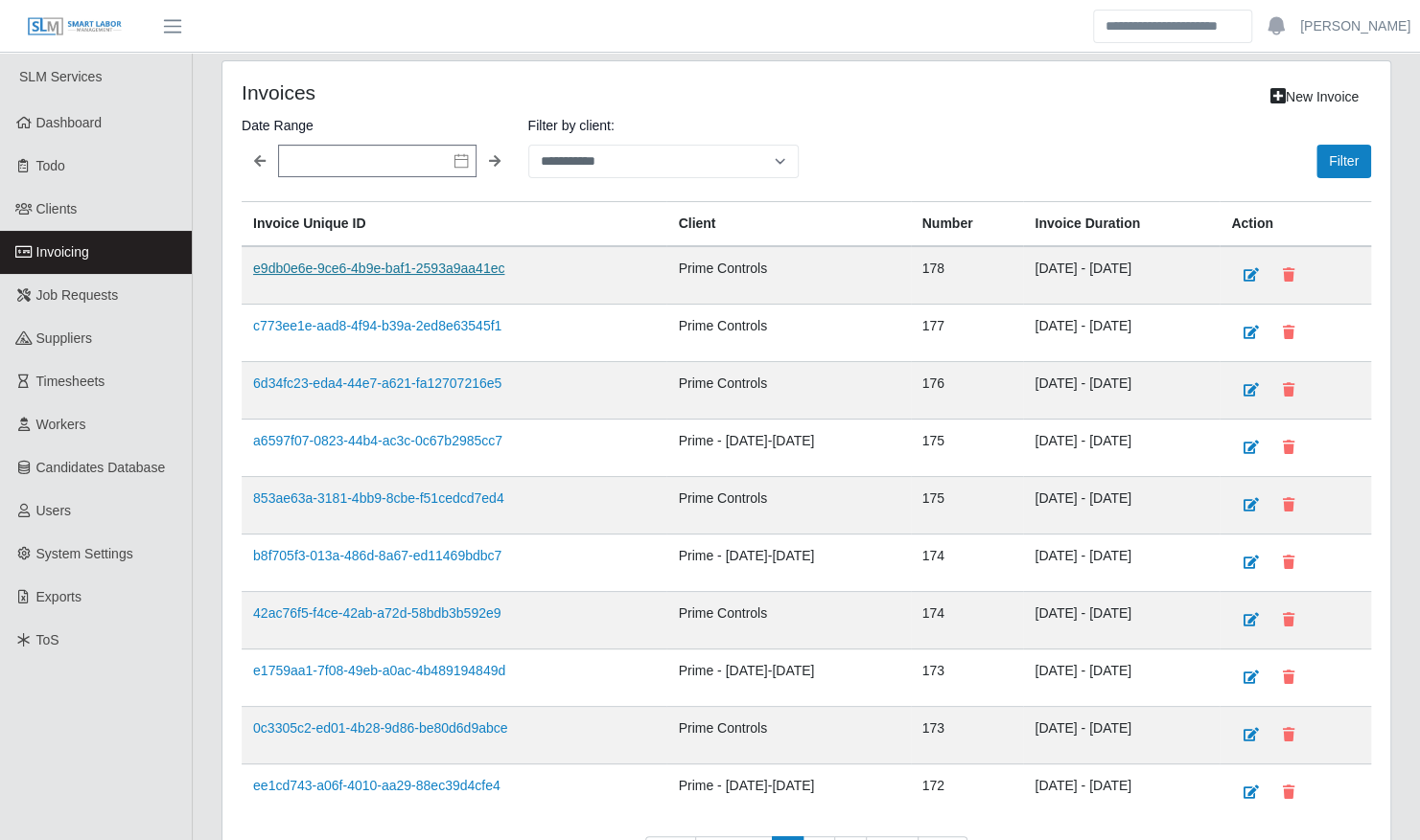
click at [340, 263] on link "e9db0e6e-9ce6-4b9e-baf1-2593a9aa41ec" at bounding box center [379, 268] width 251 height 15
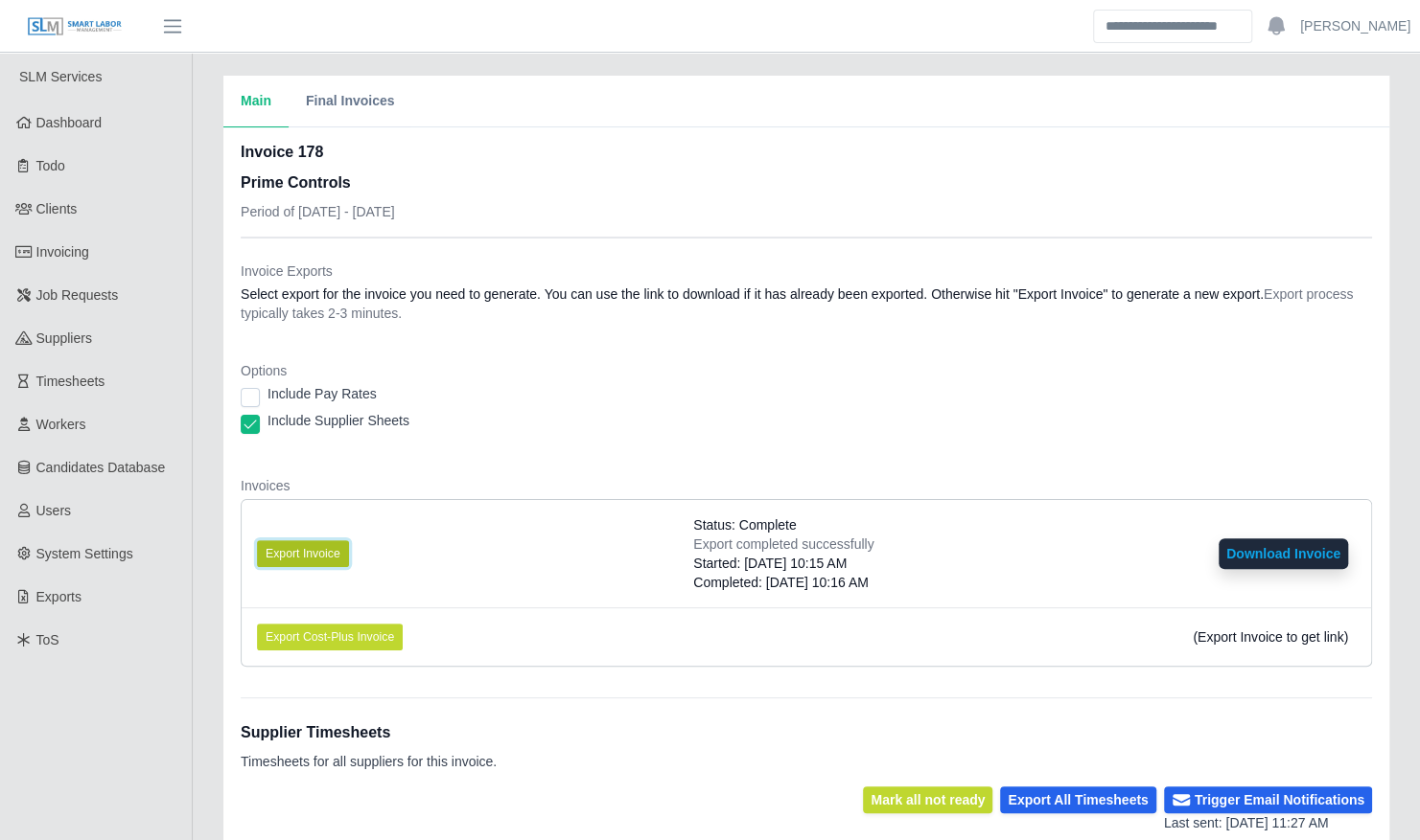
click at [313, 550] on button "Export Invoice" at bounding box center [303, 554] width 92 height 27
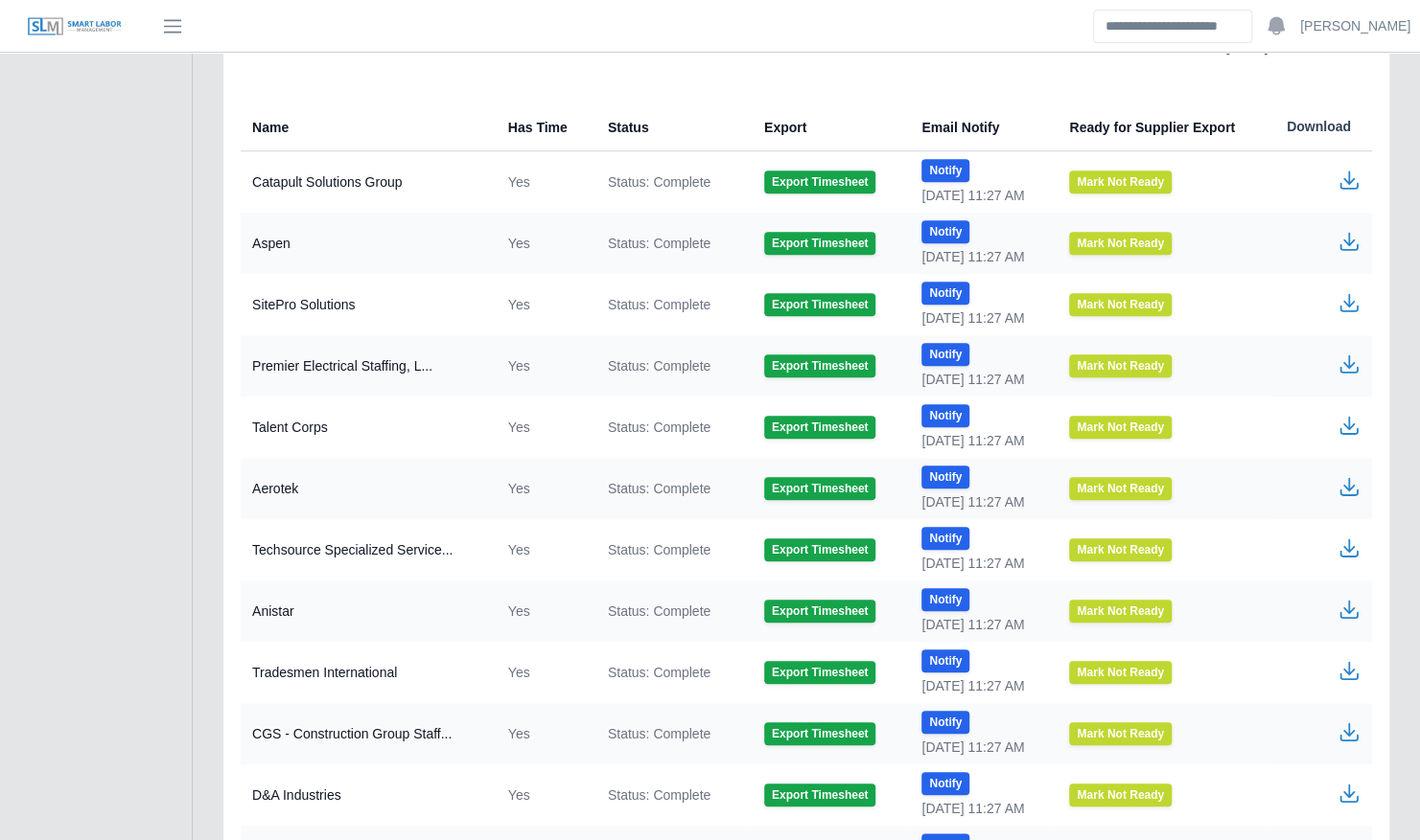
scroll to position [838, 0]
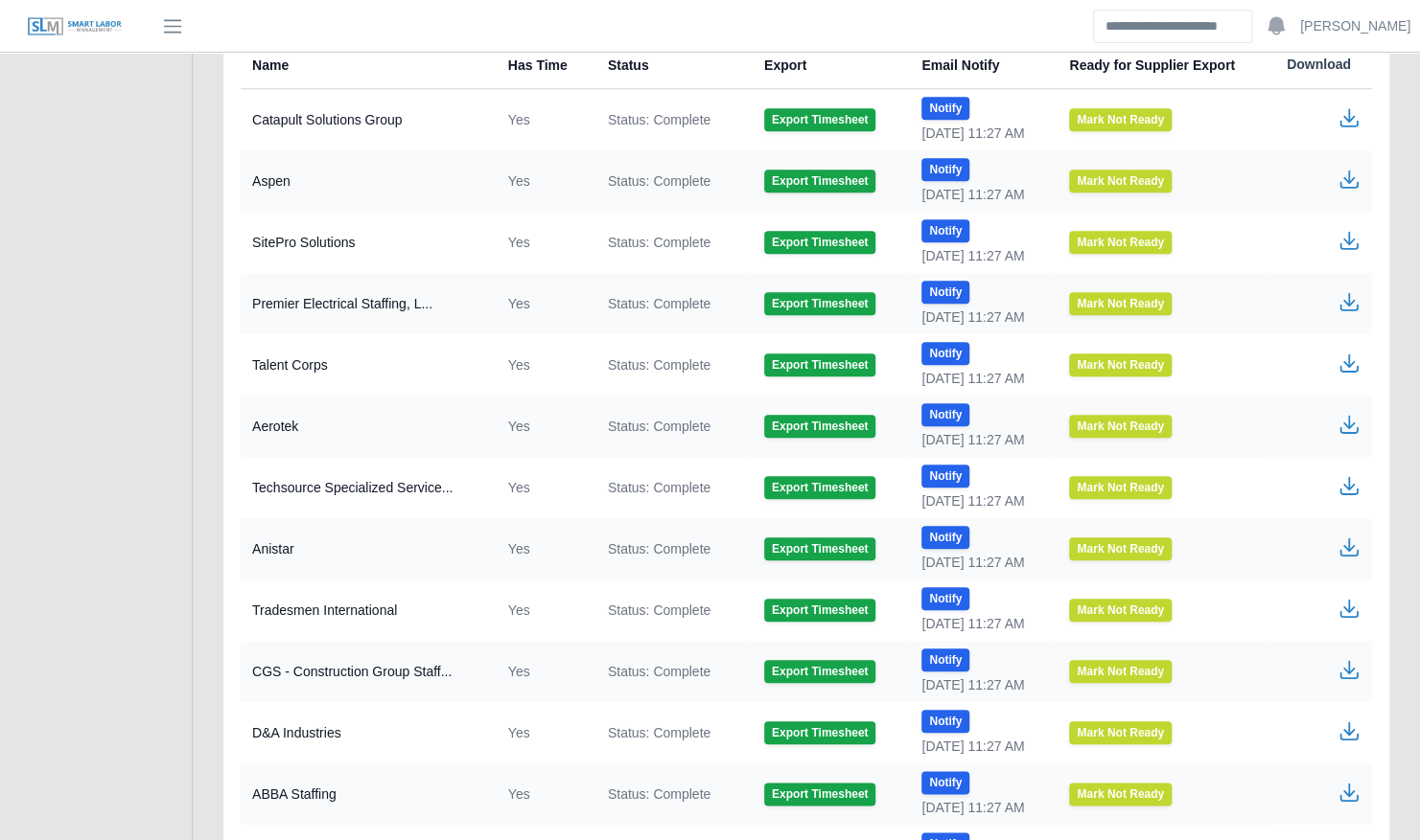
click at [1354, 665] on icon "button" at bounding box center [1349, 670] width 23 height 23
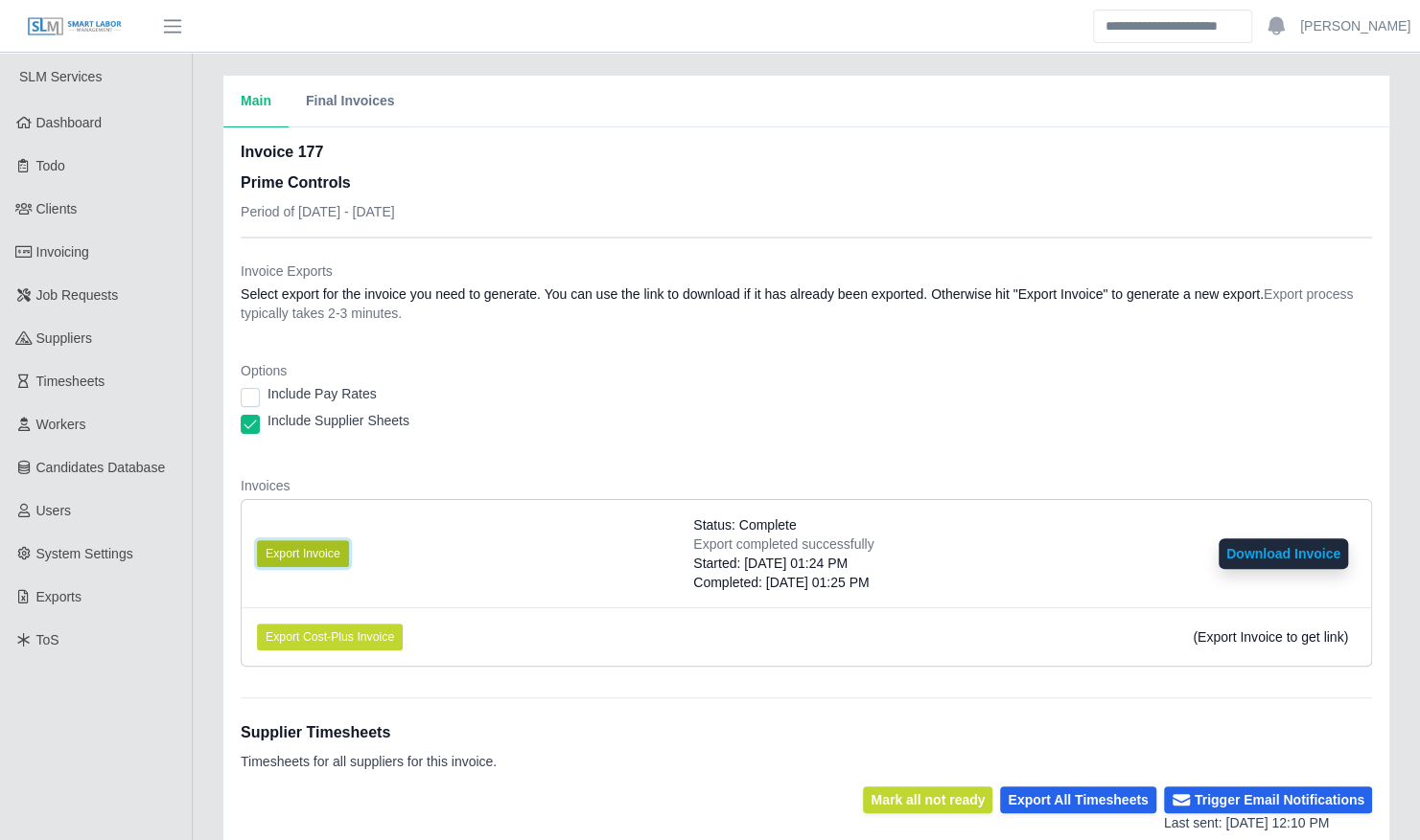
click at [316, 564] on button "Export Invoice" at bounding box center [303, 554] width 92 height 27
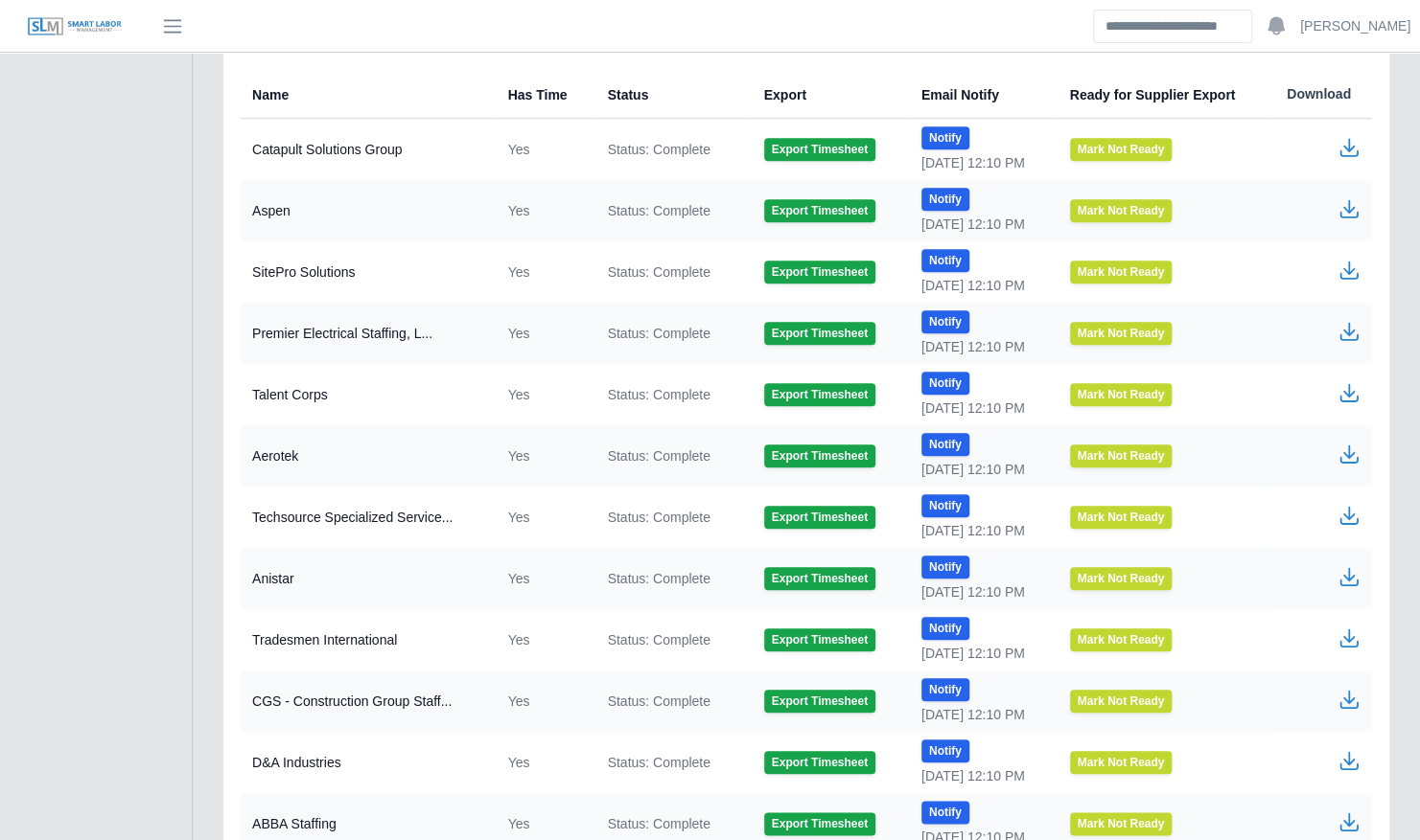
scroll to position [809, 0]
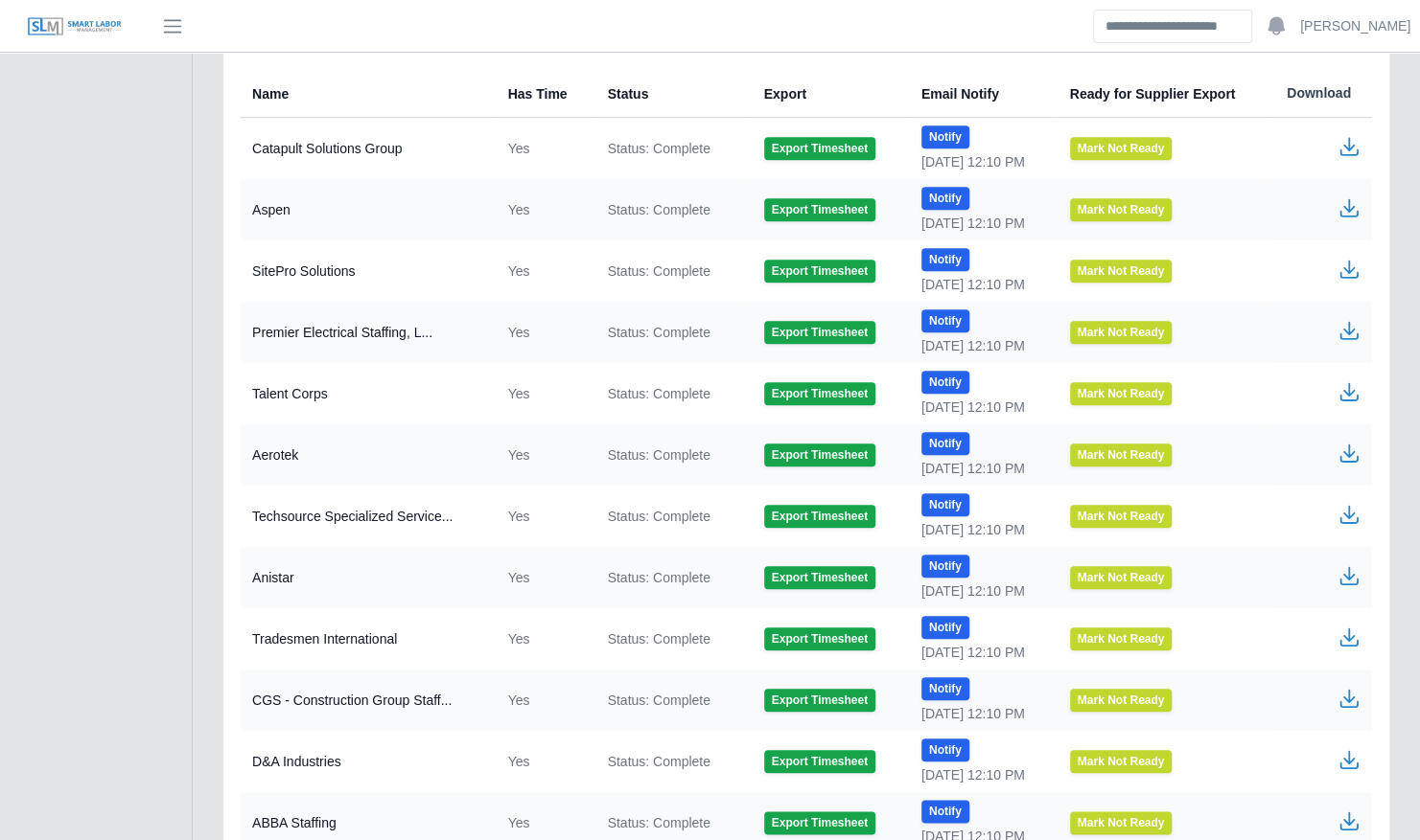
click at [1352, 697] on icon "button" at bounding box center [1349, 698] width 23 height 23
